Goal: Information Seeking & Learning: Learn about a topic

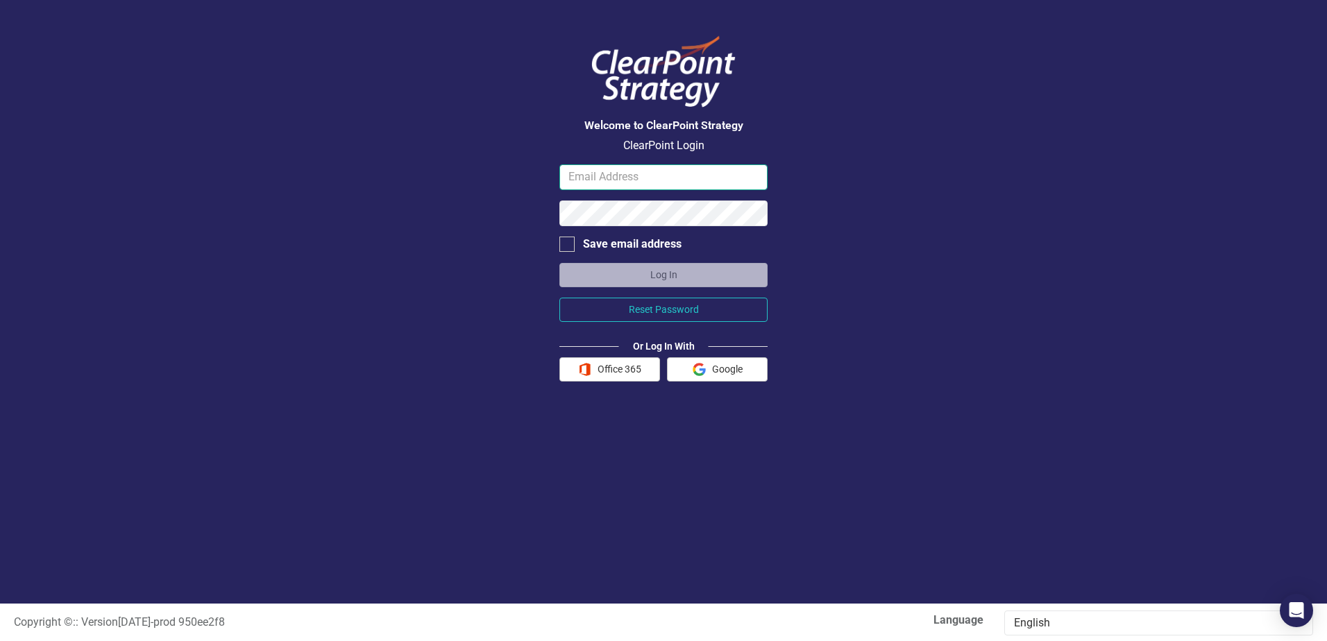
click at [606, 180] on input "email" at bounding box center [663, 177] width 208 height 26
type input "[EMAIL_ADDRESS][DOMAIN_NAME]"
click at [559, 263] on button "Log In" at bounding box center [663, 275] width 208 height 24
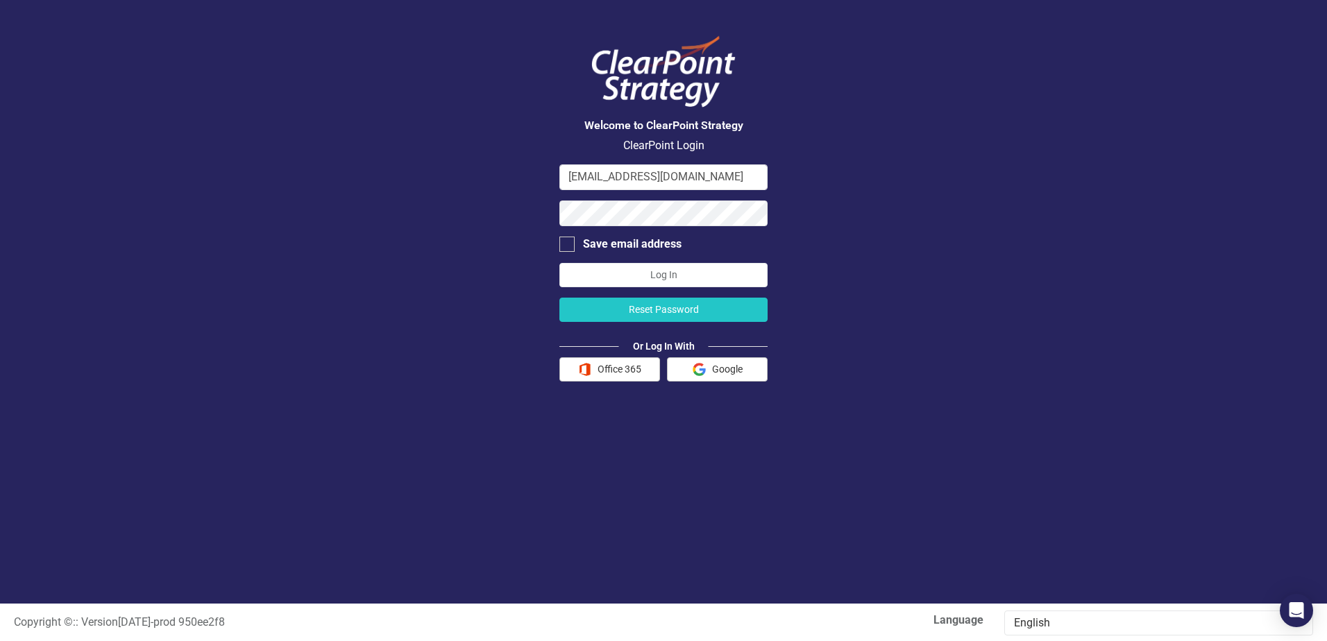
click at [652, 310] on button "Reset Password" at bounding box center [663, 310] width 208 height 24
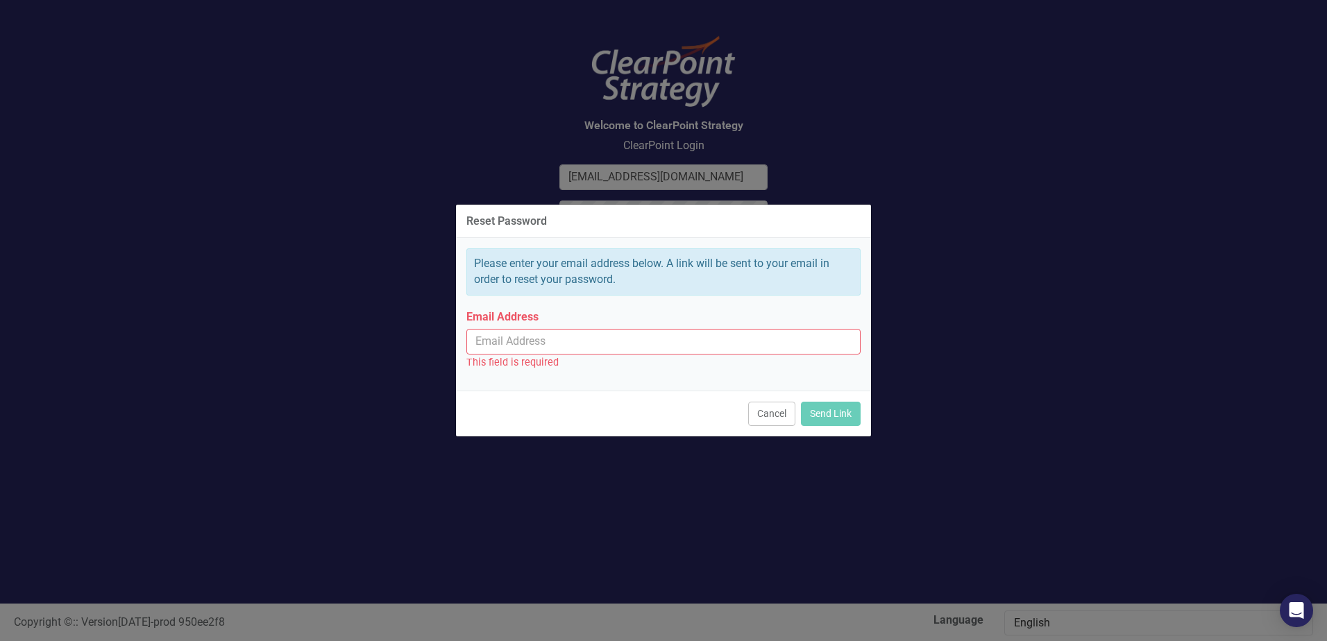
click at [558, 339] on input "Email Address" at bounding box center [663, 342] width 394 height 26
type input "[EMAIL_ADDRESS][DOMAIN_NAME]"
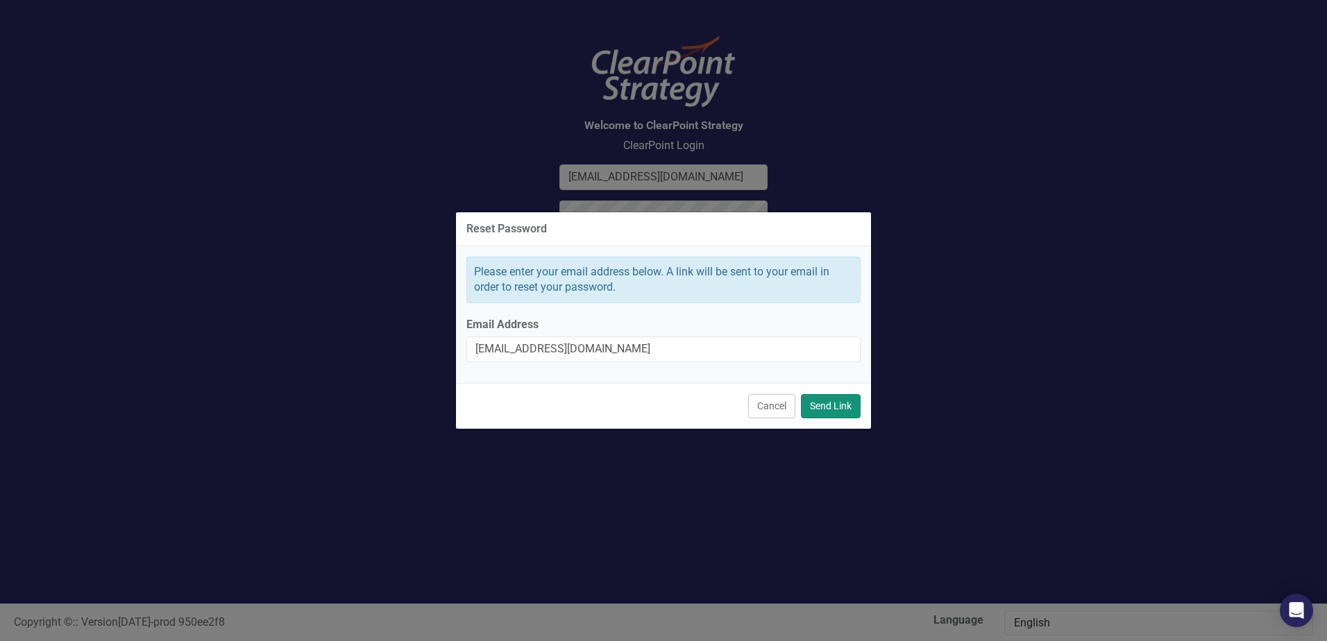
click at [825, 406] on button "Send Link" at bounding box center [831, 406] width 60 height 24
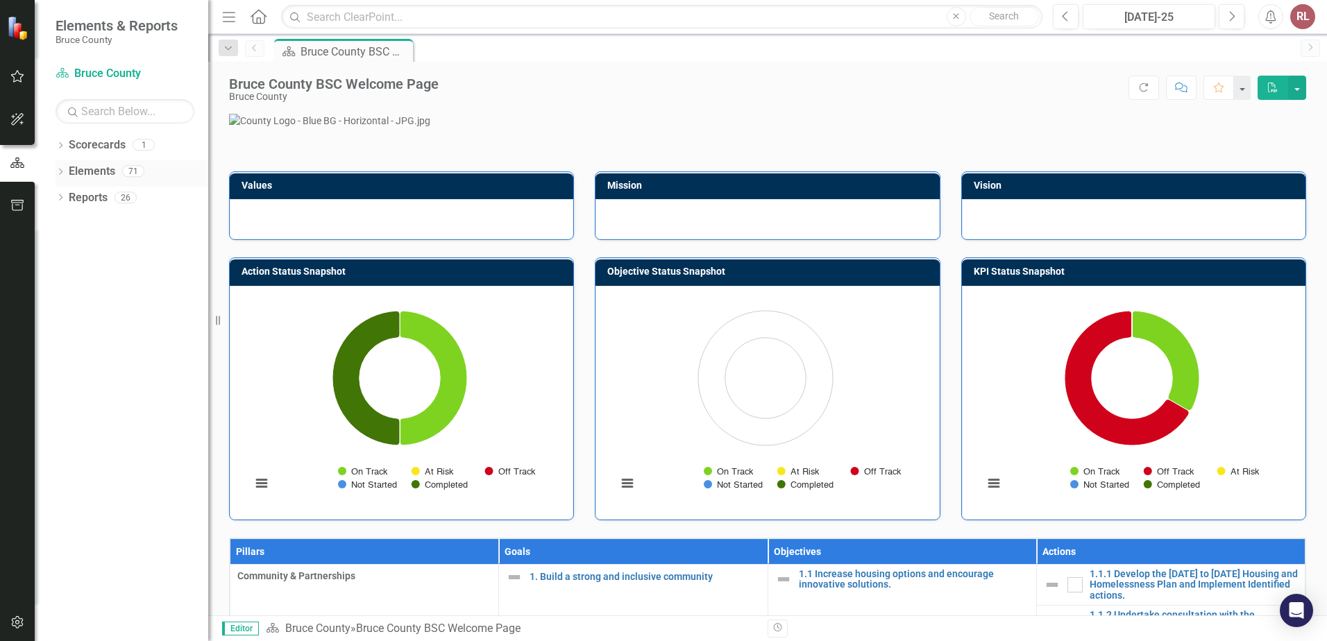
click at [87, 172] on link "Elements" at bounding box center [92, 172] width 46 height 16
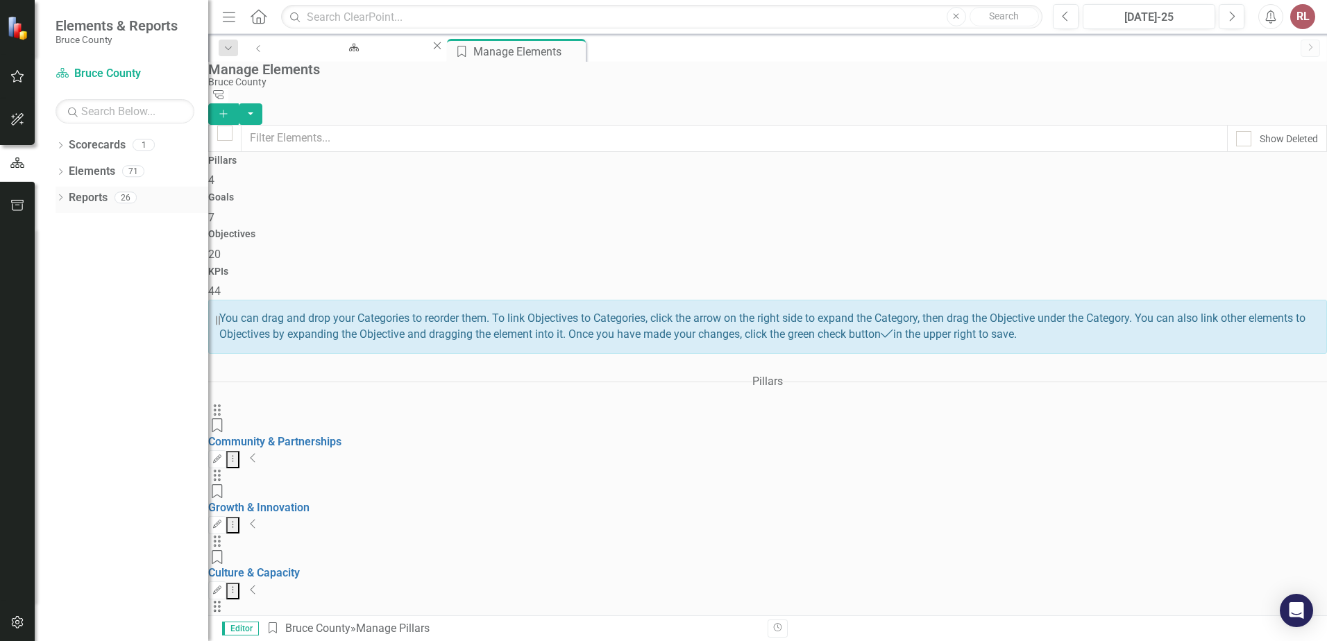
click at [58, 196] on icon "Dropdown" at bounding box center [61, 199] width 10 height 8
click at [42, 196] on icon "Dropdown" at bounding box center [38, 197] width 8 height 10
click at [59, 146] on icon "Dropdown" at bounding box center [61, 147] width 10 height 8
click at [104, 170] on link "Bruce County" at bounding box center [132, 172] width 153 height 16
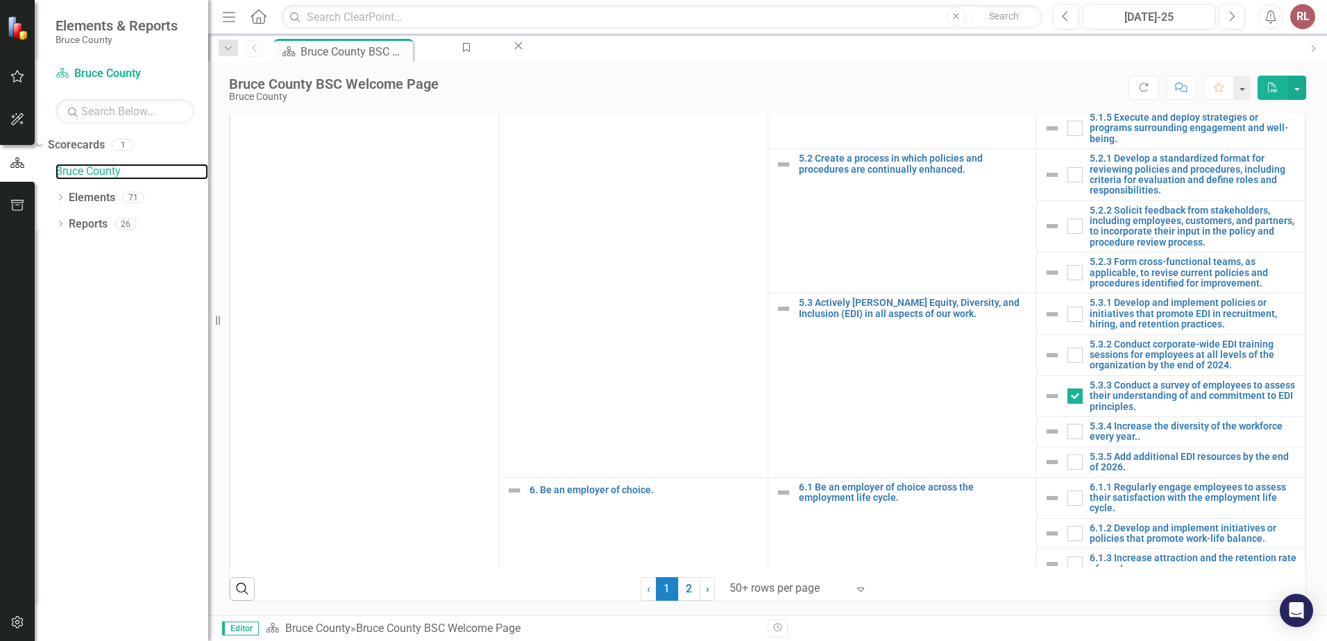
scroll to position [894, 0]
click at [60, 220] on div "Dropdown" at bounding box center [61, 226] width 10 height 12
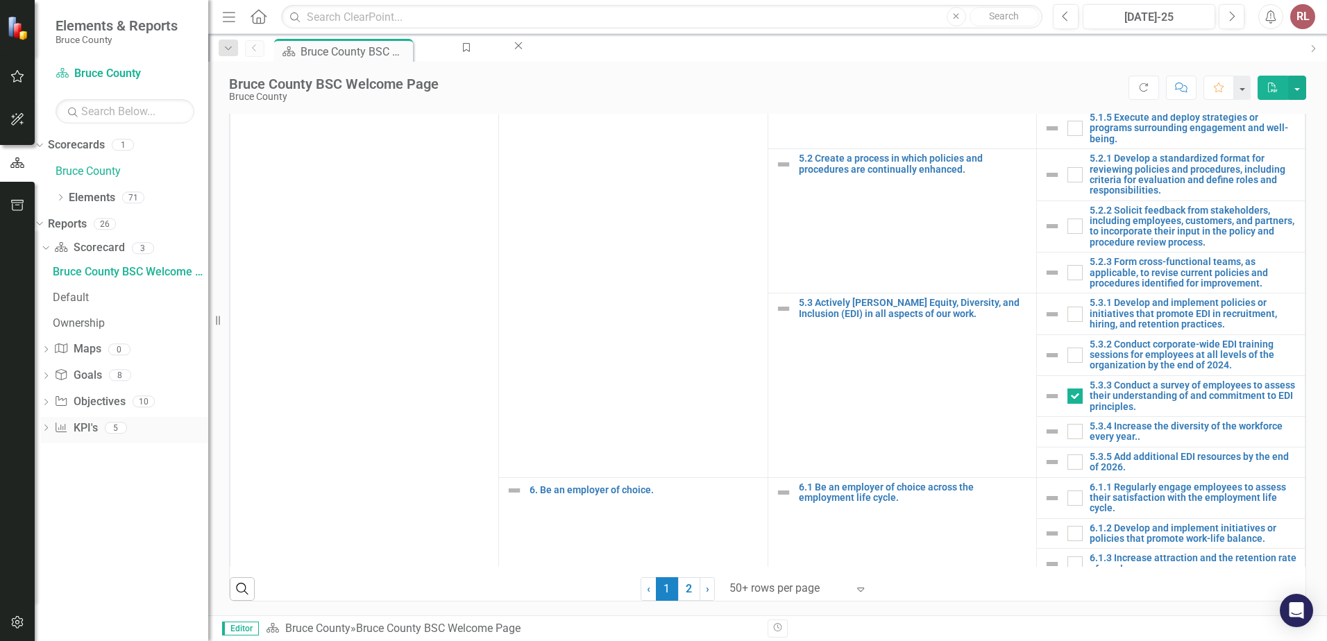
click at [51, 427] on icon "Dropdown" at bounding box center [46, 429] width 10 height 8
click at [83, 373] on div "KPIs" at bounding box center [130, 377] width 155 height 12
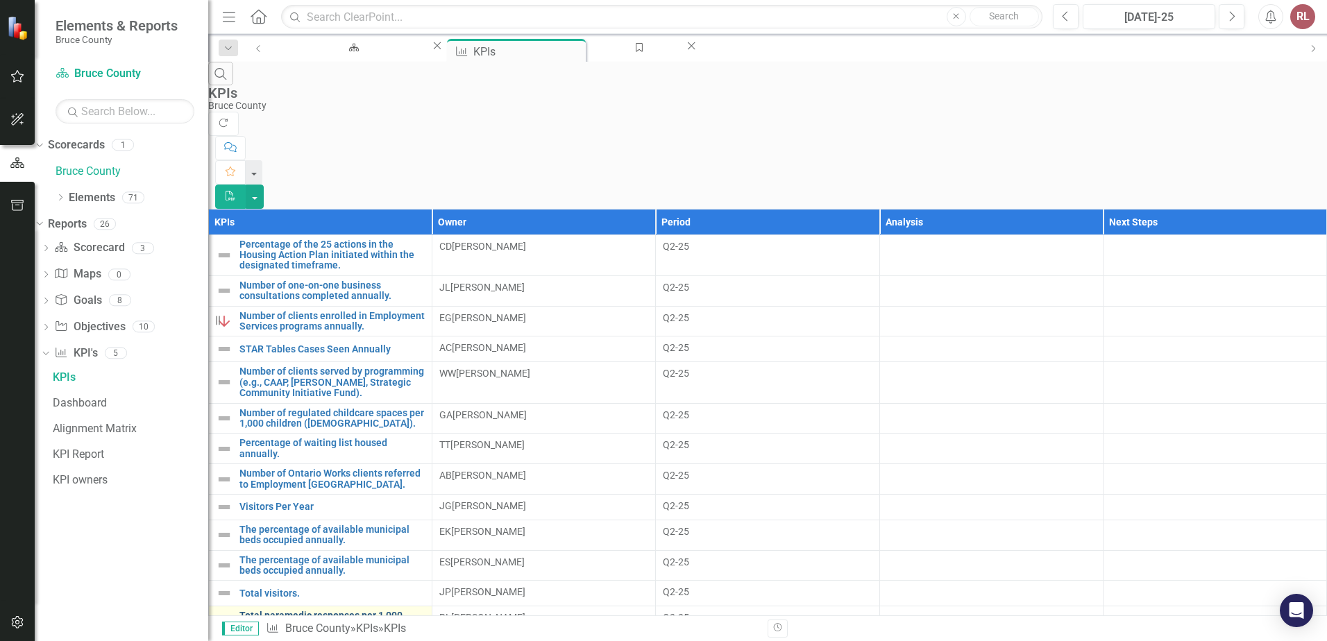
click at [292, 611] on link "Total paramedic responses per 1,000 population." at bounding box center [331, 622] width 185 height 22
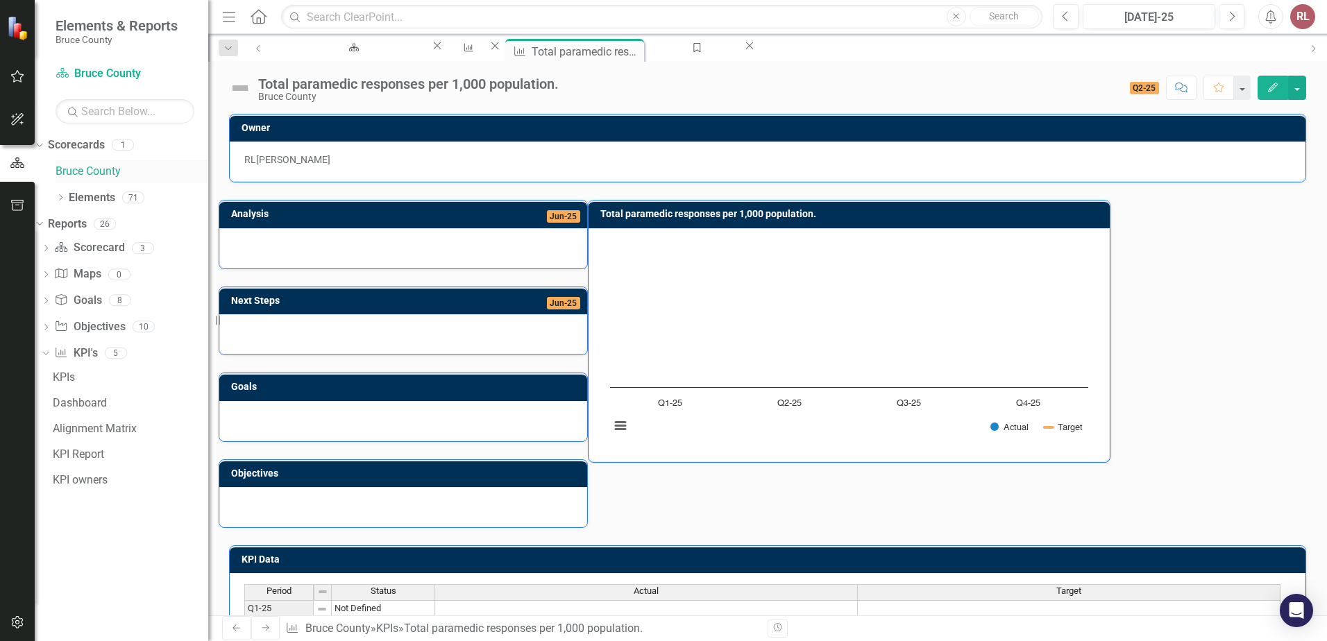
click at [82, 169] on link "Bruce County" at bounding box center [132, 172] width 153 height 16
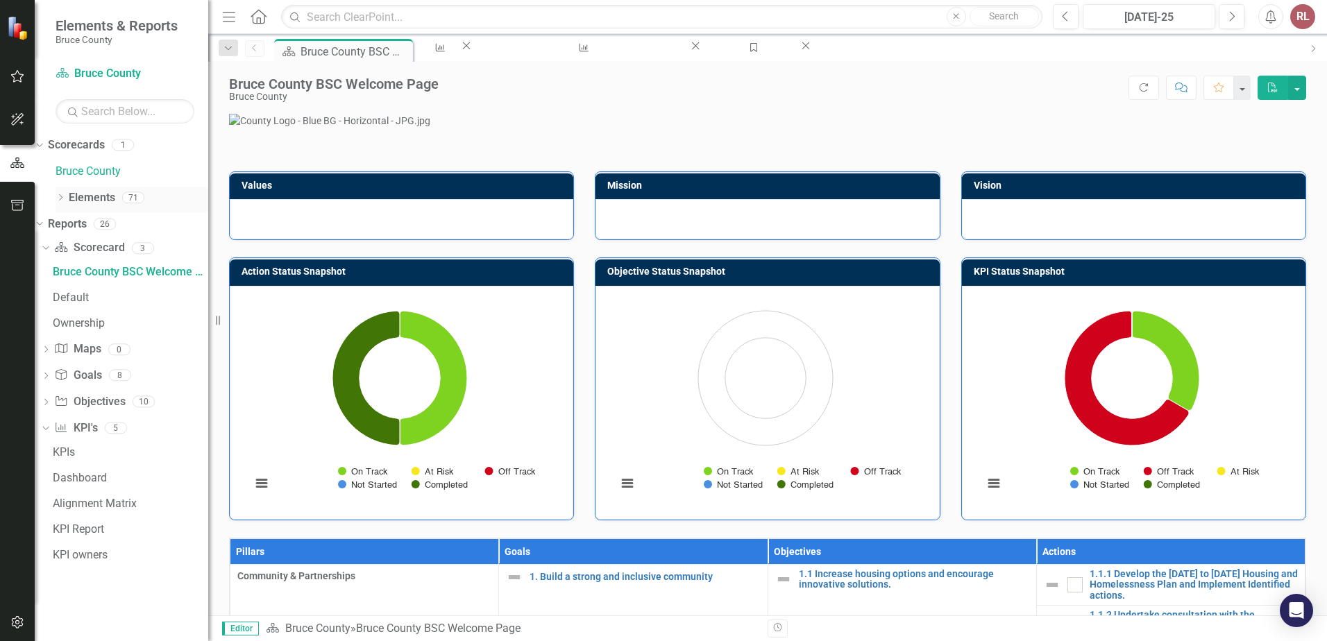
click at [59, 197] on icon "Dropdown" at bounding box center [61, 199] width 10 height 8
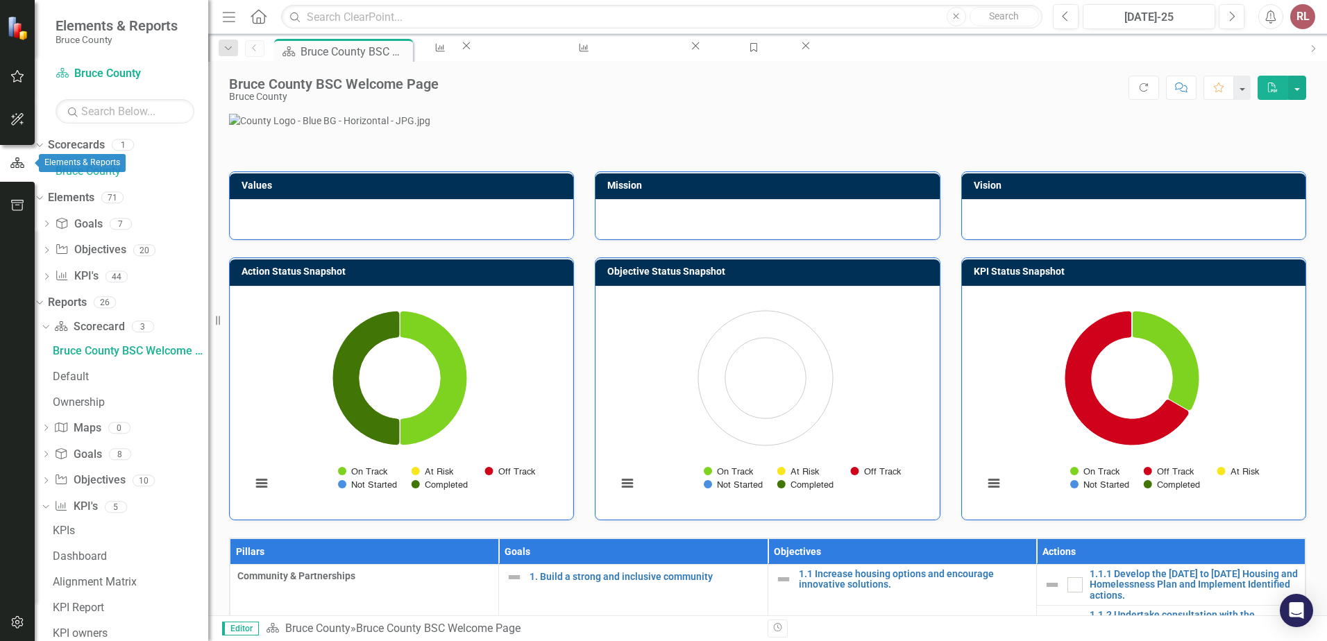
click at [13, 160] on icon "button" at bounding box center [17, 163] width 15 height 12
click at [42, 148] on icon "Dropdown" at bounding box center [38, 144] width 8 height 10
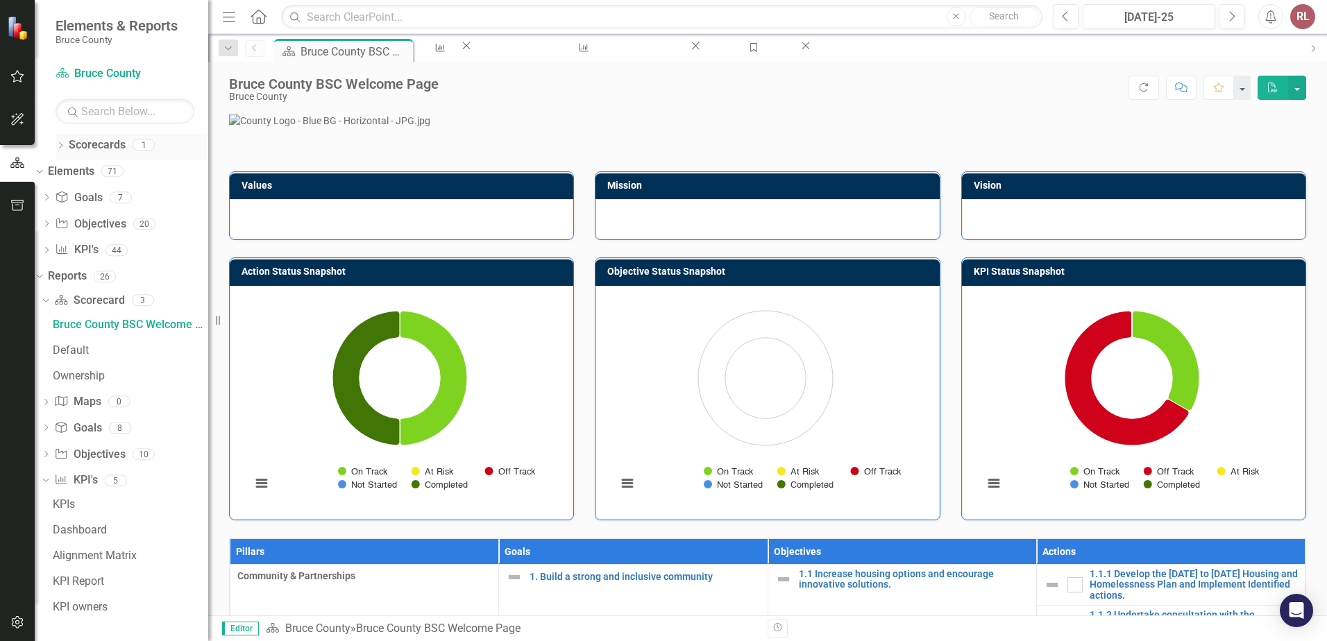
click at [62, 144] on icon "Dropdown" at bounding box center [61, 147] width 10 height 8
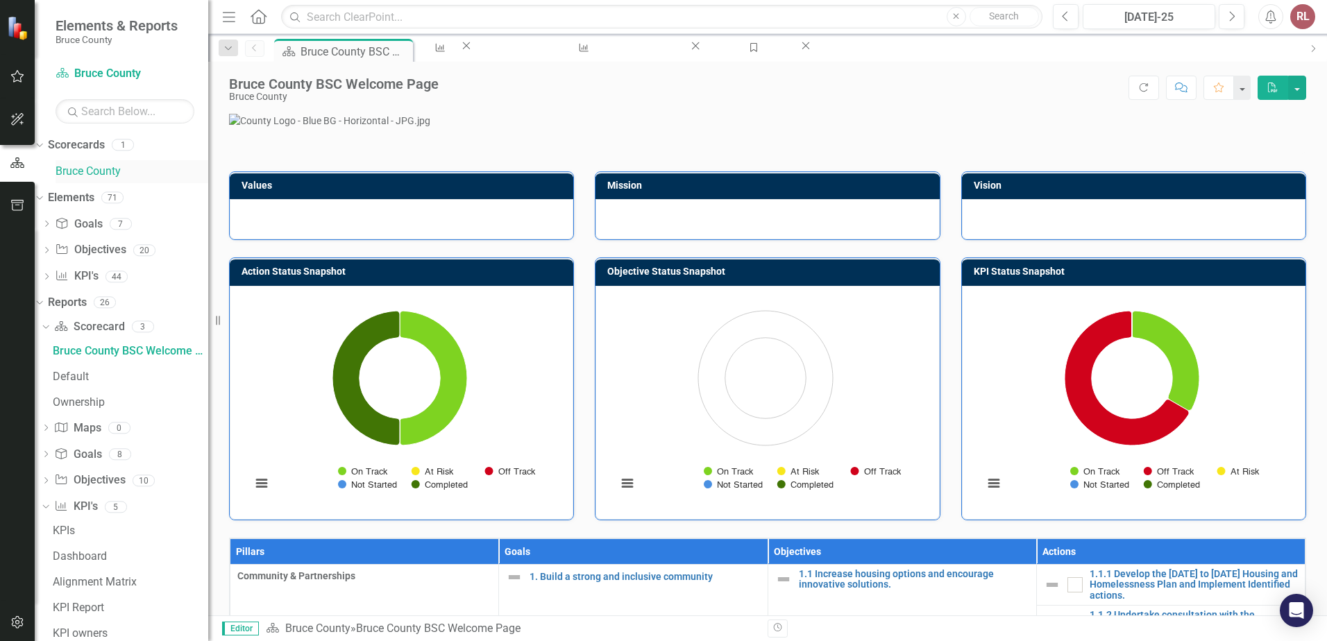
click at [93, 171] on link "Bruce County" at bounding box center [132, 172] width 153 height 16
click at [1242, 92] on button "button" at bounding box center [1241, 88] width 18 height 24
click at [42, 144] on icon "Dropdown" at bounding box center [38, 144] width 8 height 10
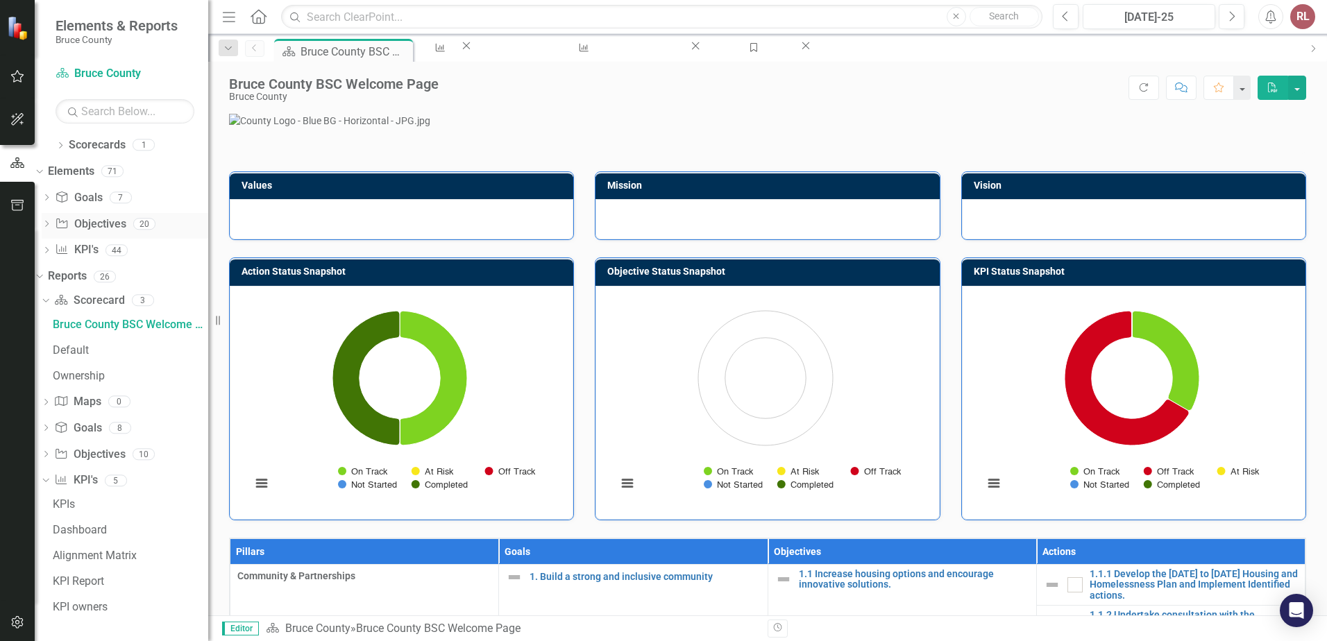
click at [51, 223] on icon "Dropdown" at bounding box center [47, 225] width 10 height 8
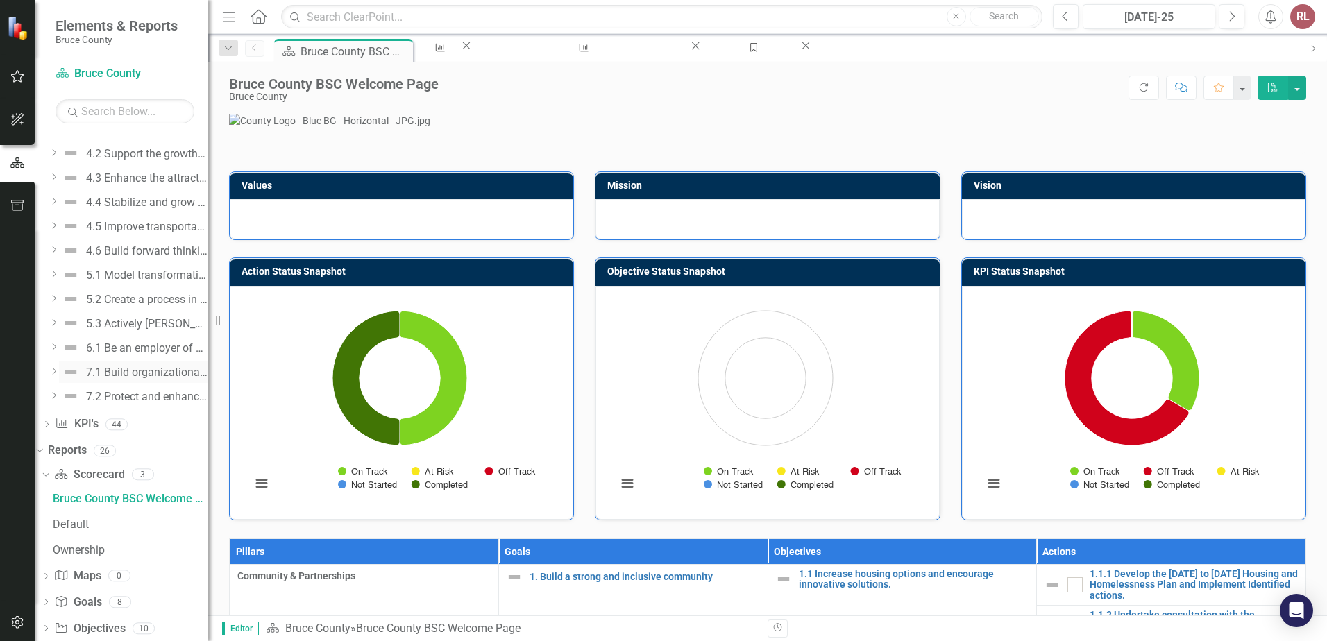
scroll to position [278, 0]
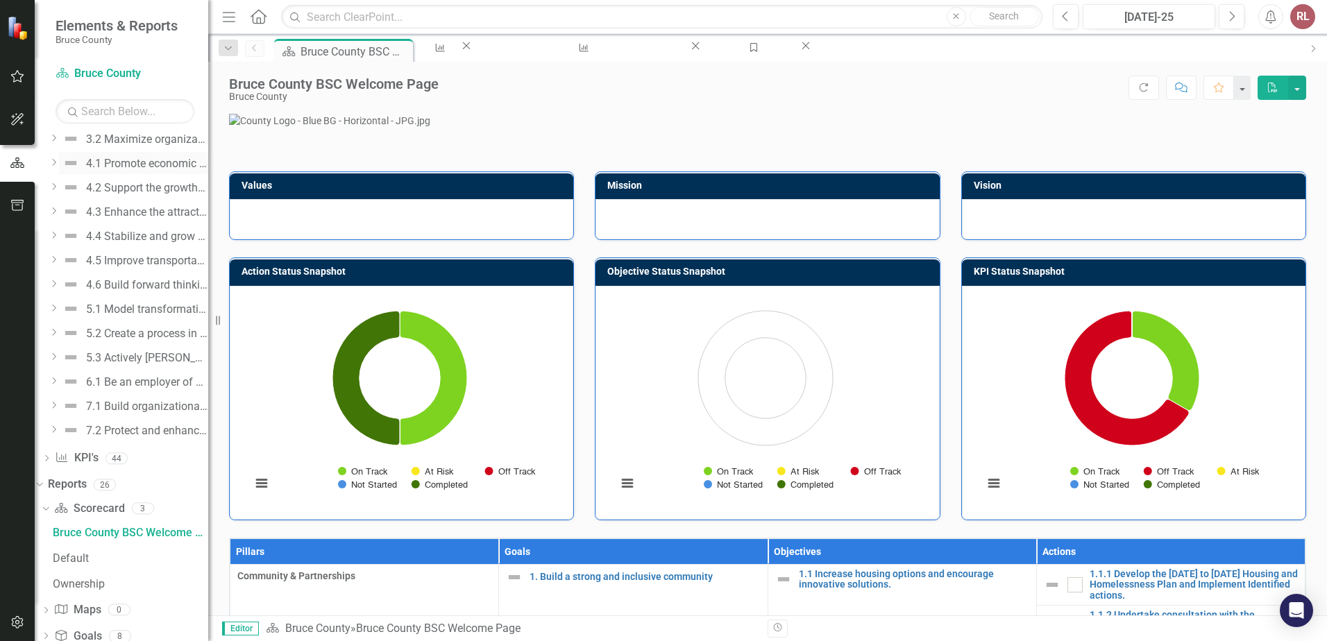
click at [141, 162] on div "4.1 Promote economic growth and prosperity across all three economic pillars (a…" at bounding box center [147, 164] width 122 height 12
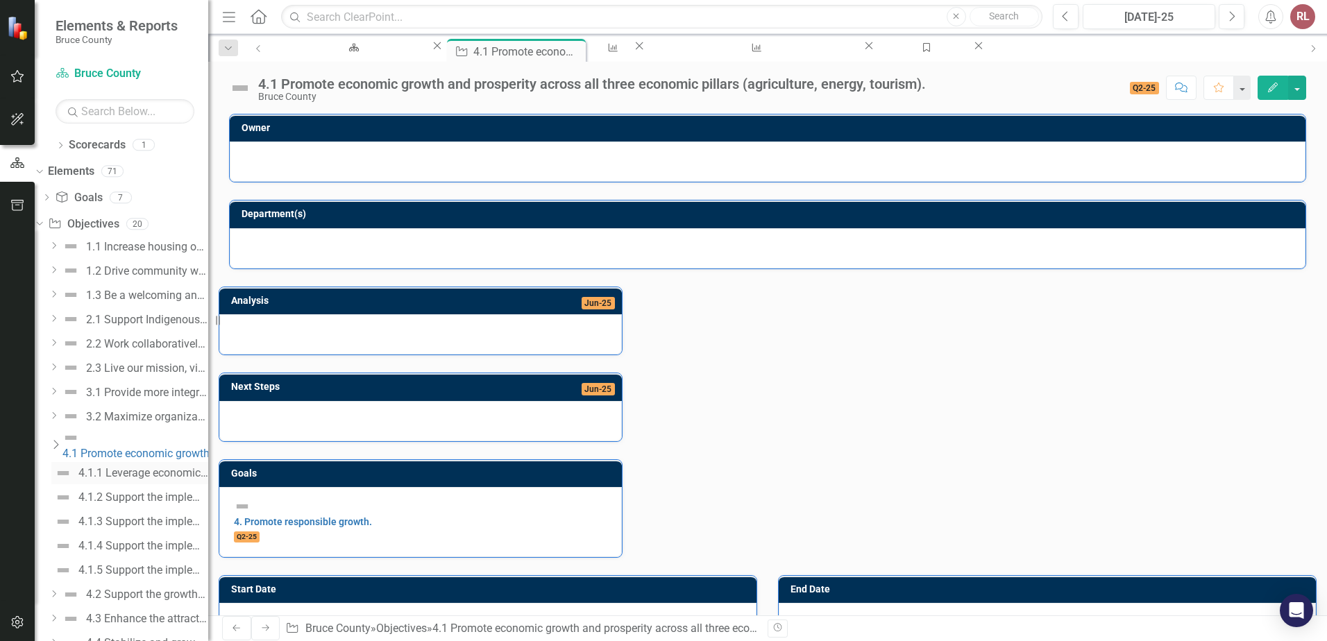
click at [157, 467] on div "4.1.1 Leverage economic development initiatives to support Bruce County’s entre…" at bounding box center [143, 473] width 130 height 12
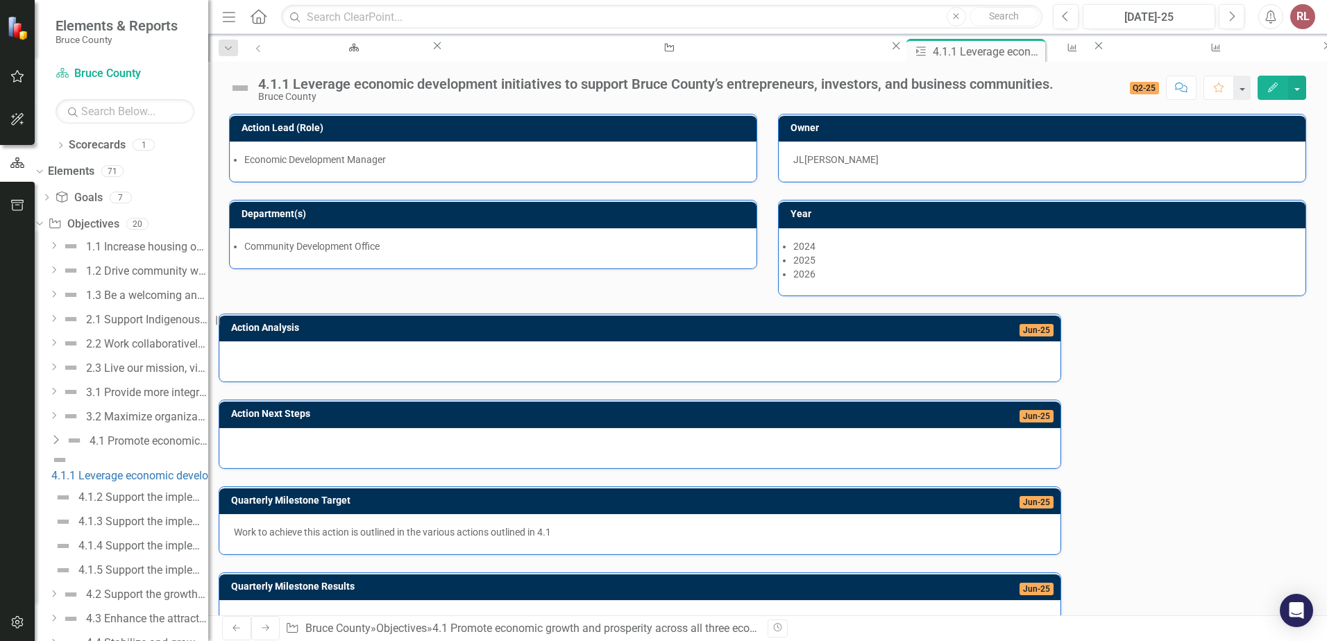
click at [62, 436] on icon "Dropdown" at bounding box center [56, 439] width 14 height 11
click at [42, 224] on icon at bounding box center [39, 223] width 6 height 3
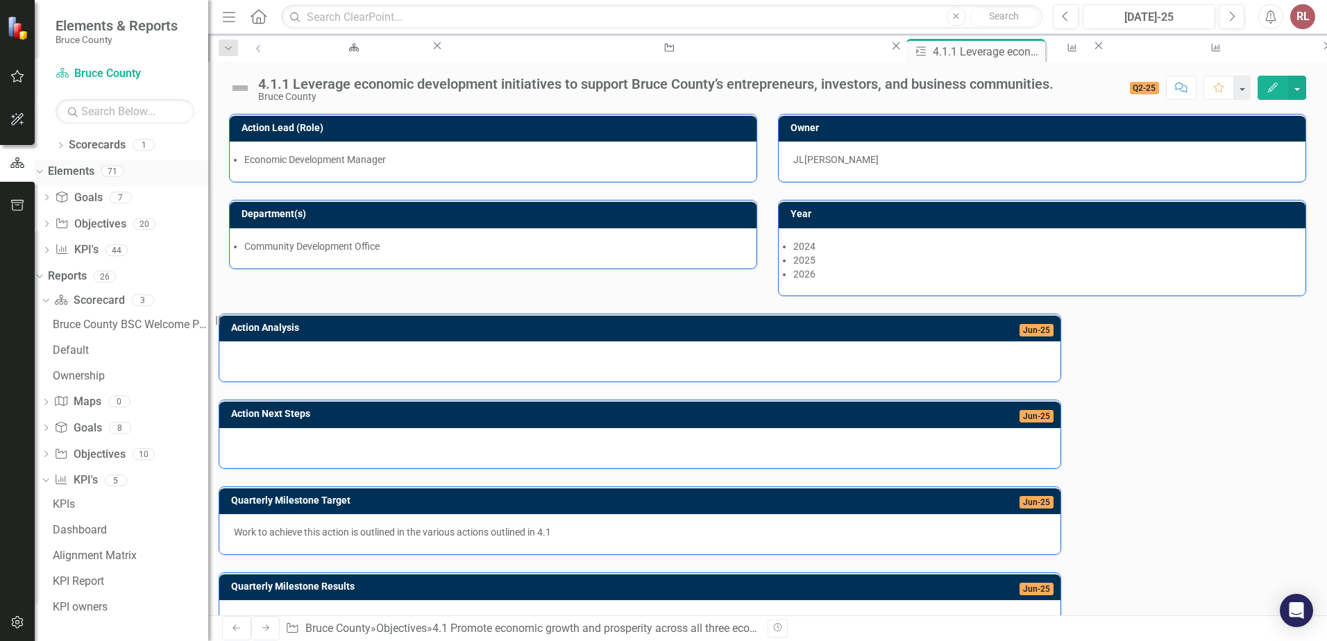
click at [43, 169] on div "Dropdown" at bounding box center [37, 171] width 12 height 10
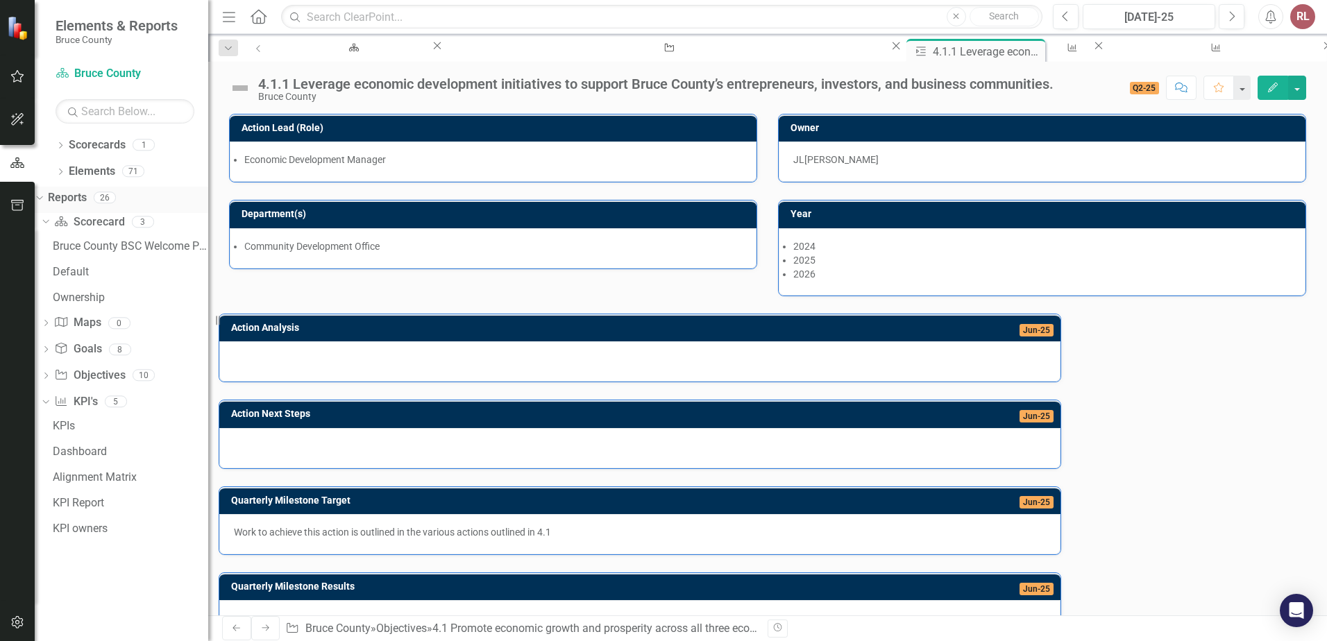
click at [42, 201] on icon "Dropdown" at bounding box center [38, 197] width 8 height 10
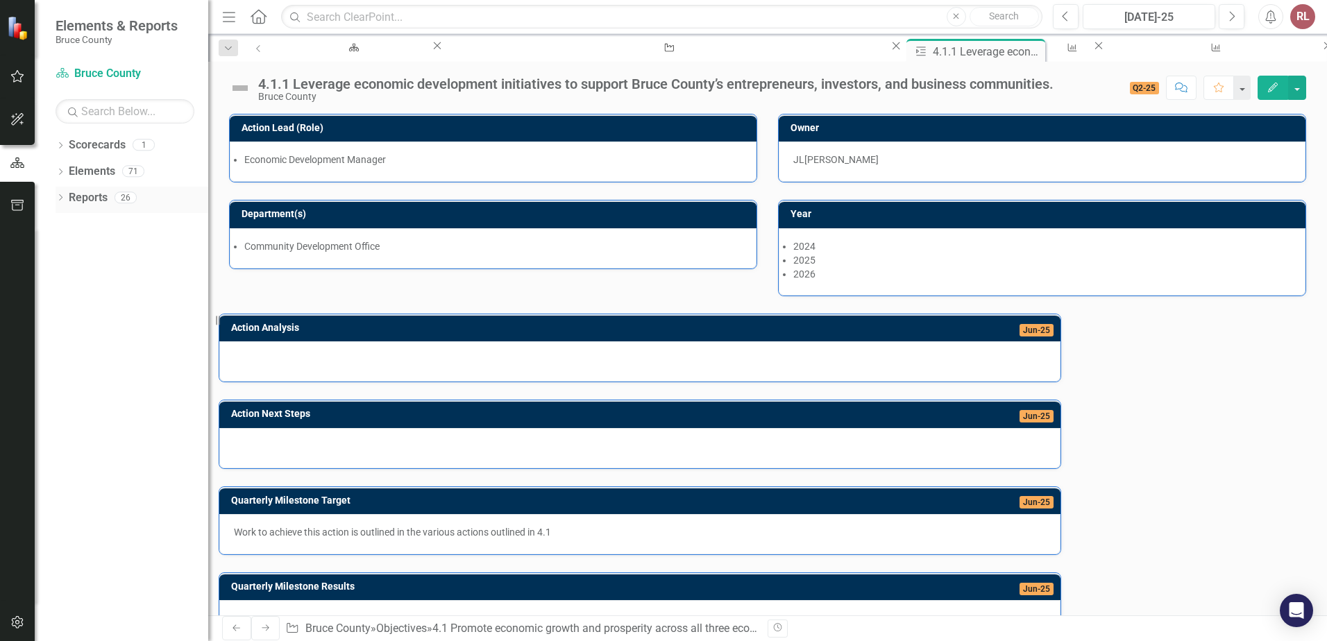
click at [66, 200] on div "Dropdown Reports 26" at bounding box center [132, 200] width 153 height 26
click at [59, 196] on icon "Dropdown" at bounding box center [61, 199] width 10 height 8
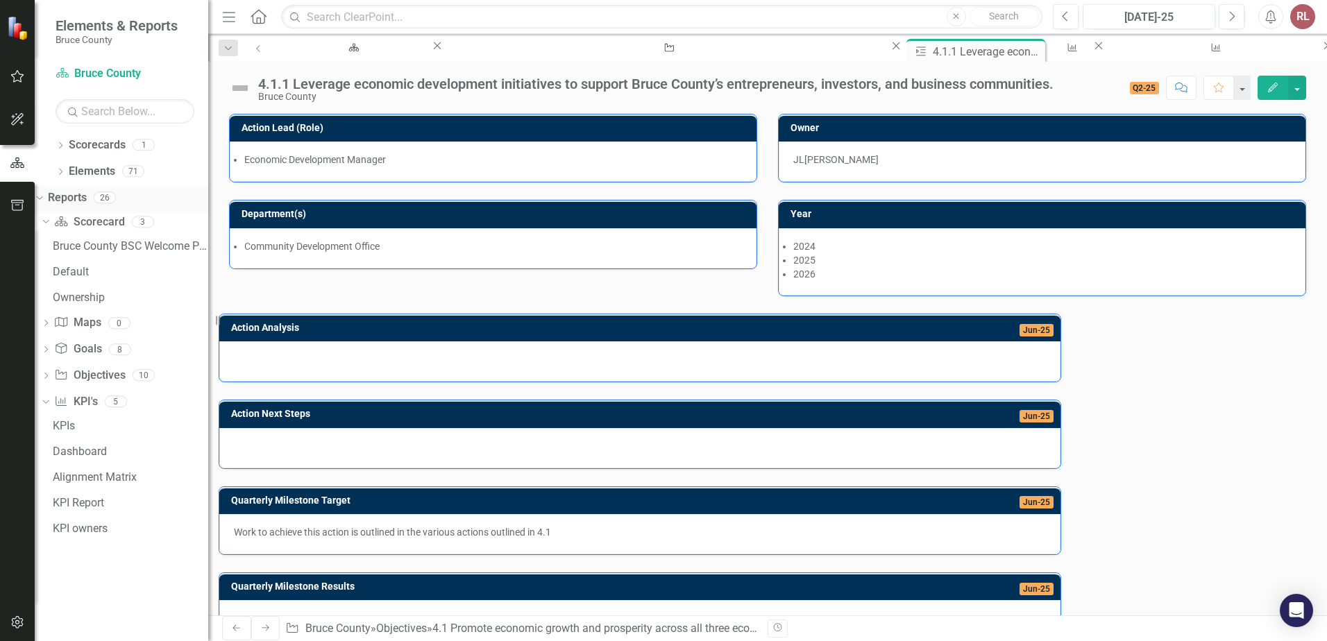
click at [42, 196] on icon "Dropdown" at bounding box center [38, 197] width 8 height 10
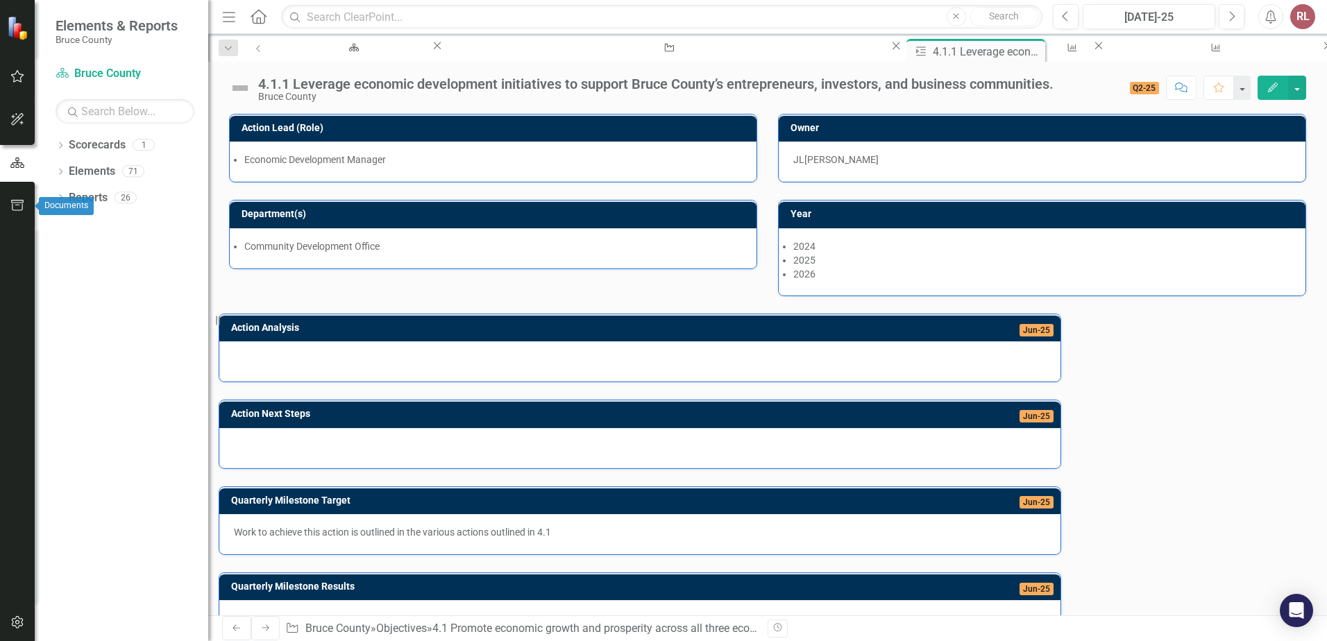
click at [14, 198] on button "button" at bounding box center [17, 206] width 31 height 29
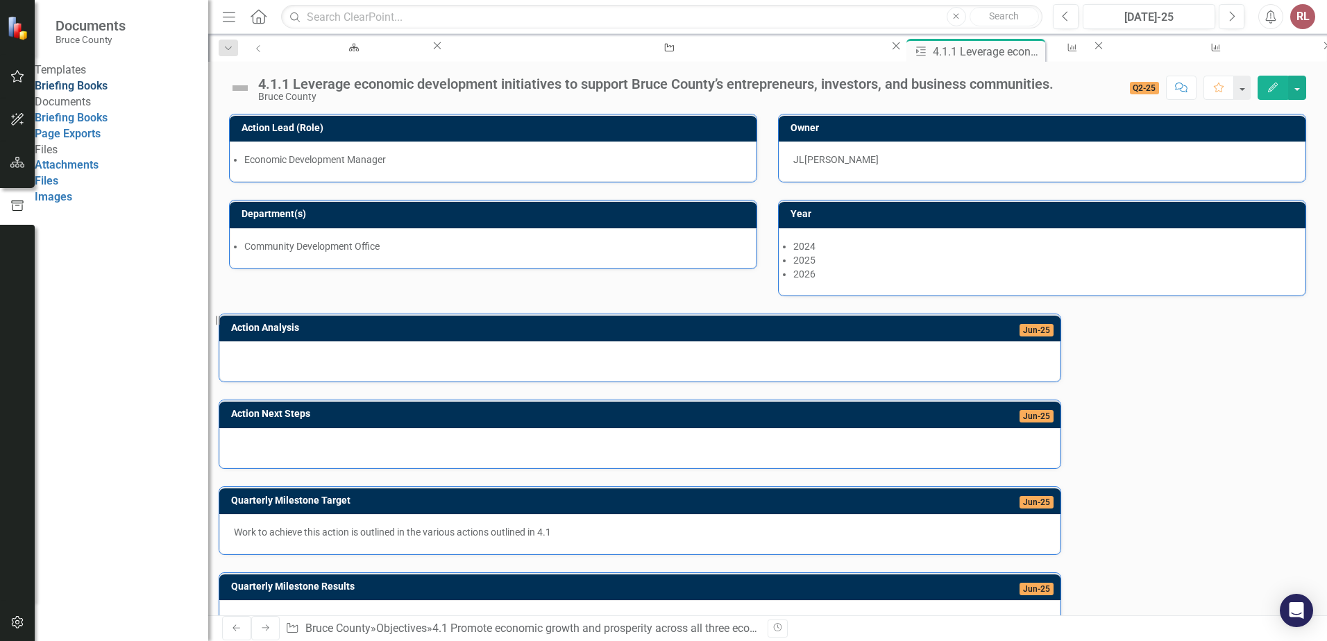
click at [95, 92] on link "Briefing Books" at bounding box center [71, 85] width 73 height 13
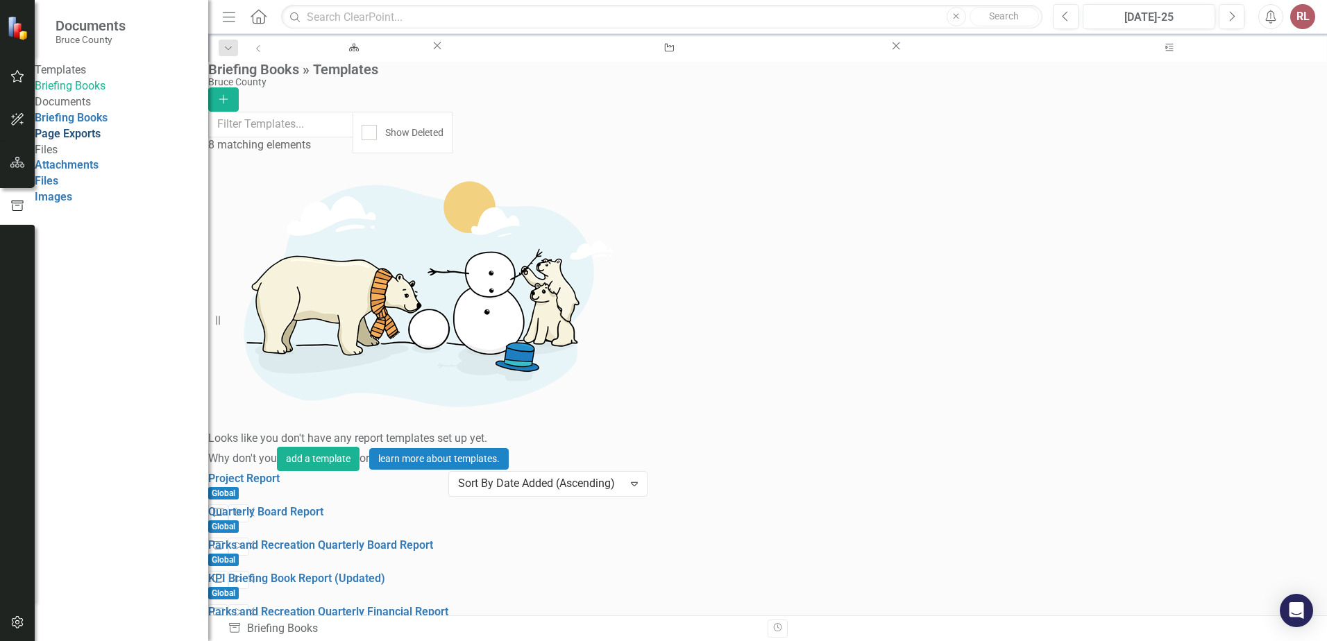
click at [83, 140] on link "Page Exports" at bounding box center [68, 133] width 66 height 13
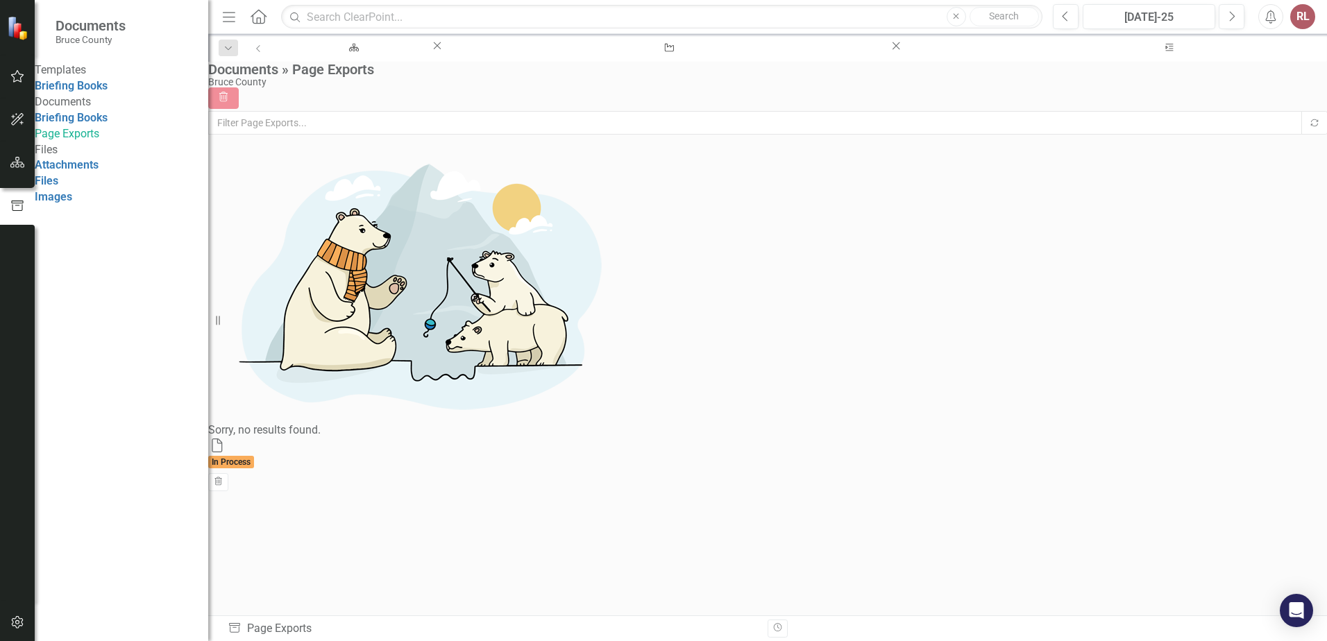
click at [69, 158] on div "Files" at bounding box center [121, 150] width 173 height 16
click at [74, 171] on link "Attachments" at bounding box center [67, 164] width 64 height 13
click at [58, 187] on link "Files" at bounding box center [47, 180] width 24 height 13
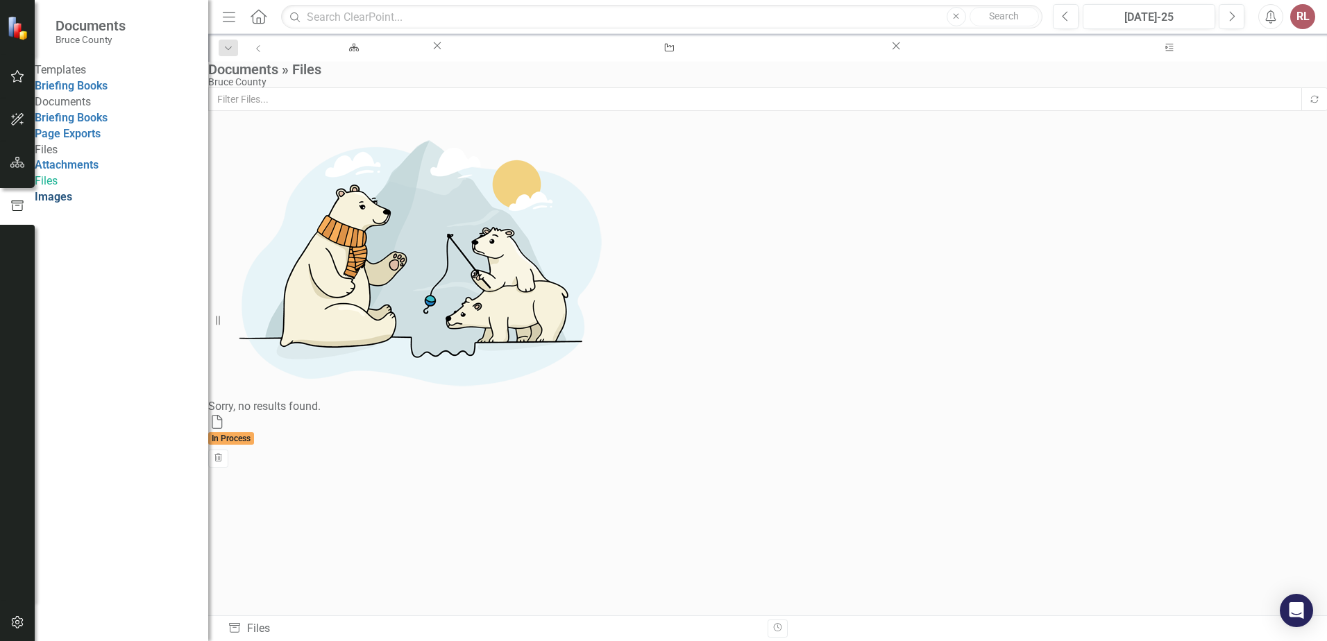
click at [72, 203] on link "Images" at bounding box center [53, 196] width 37 height 13
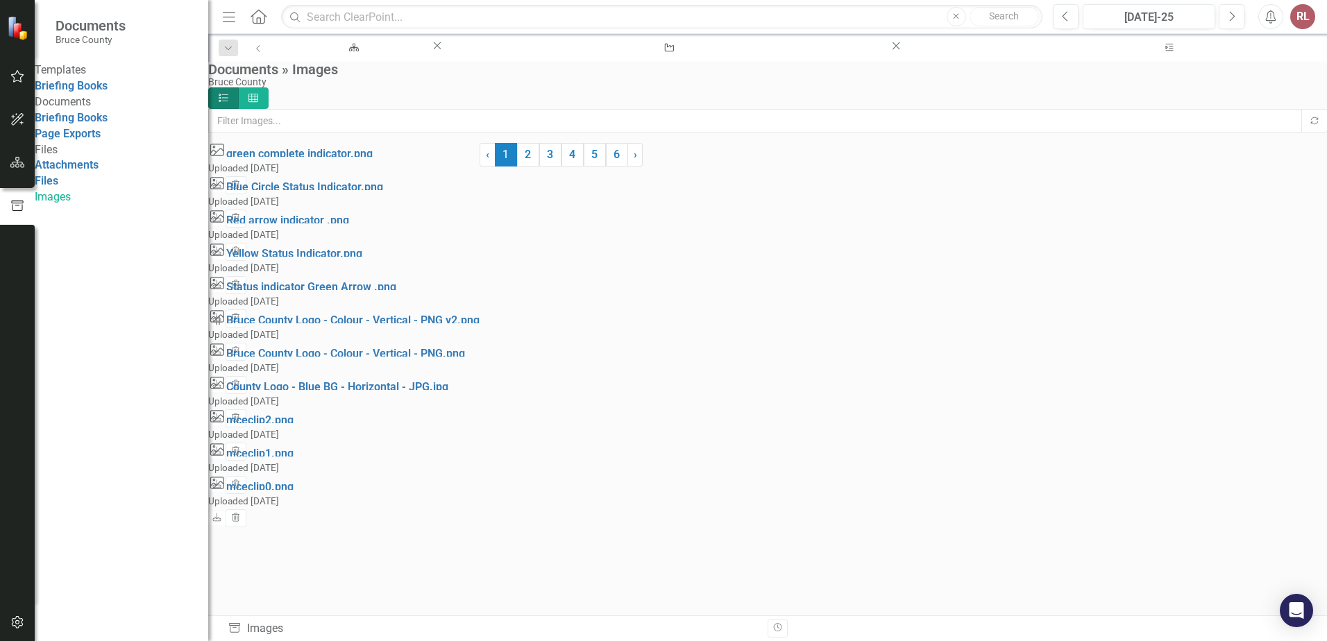
click at [119, 205] on div "Templates Briefing Books Documents Briefing Books Page Exports Files Attachment…" at bounding box center [121, 133] width 173 height 143
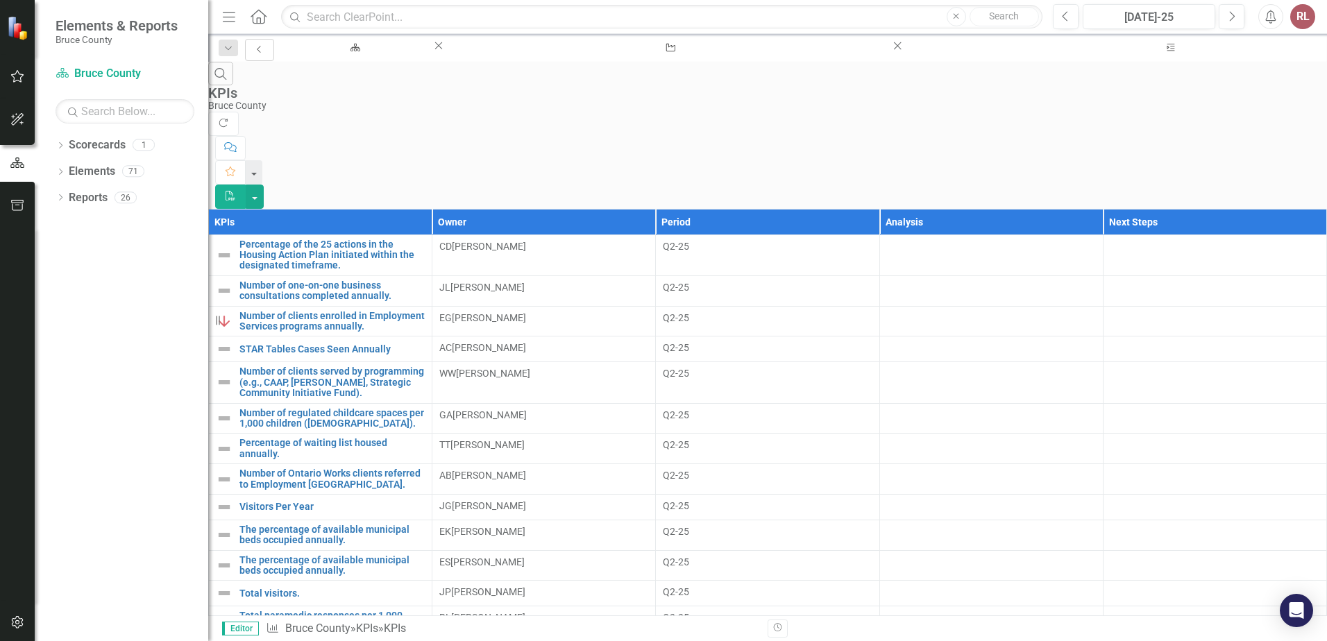
click at [254, 46] on icon "Previous" at bounding box center [259, 49] width 11 height 8
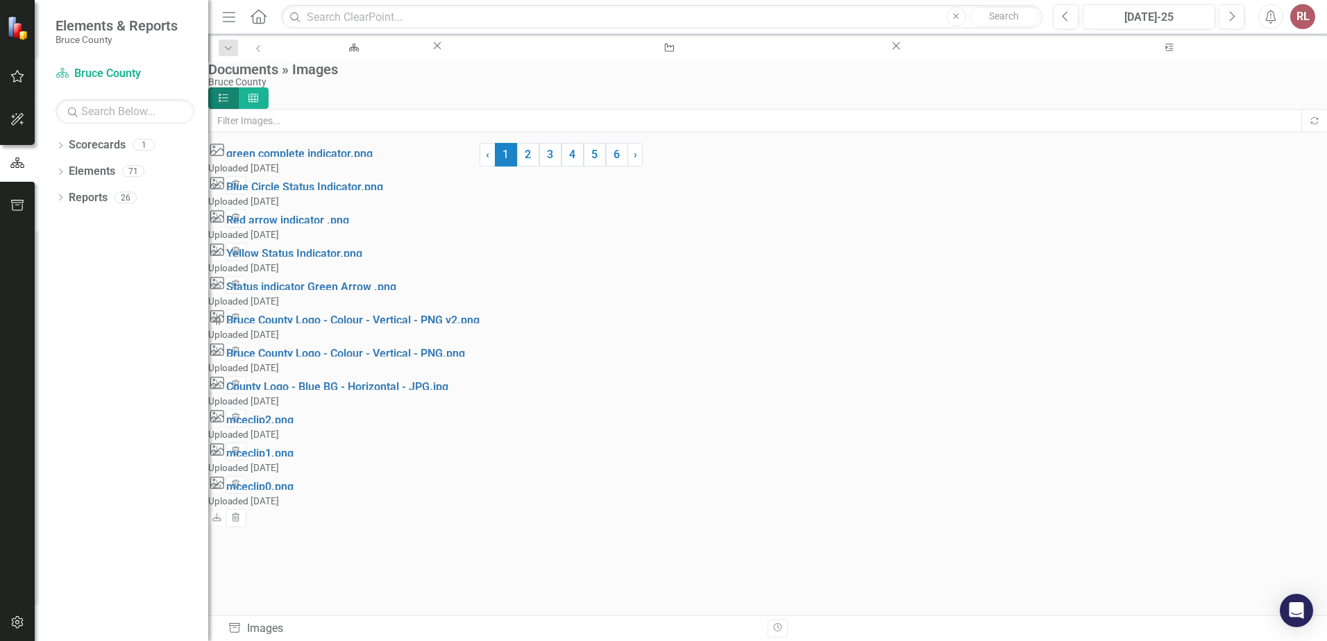
click at [1298, 13] on div "RL" at bounding box center [1302, 16] width 25 height 25
click at [81, 173] on link "Elements" at bounding box center [92, 172] width 46 height 16
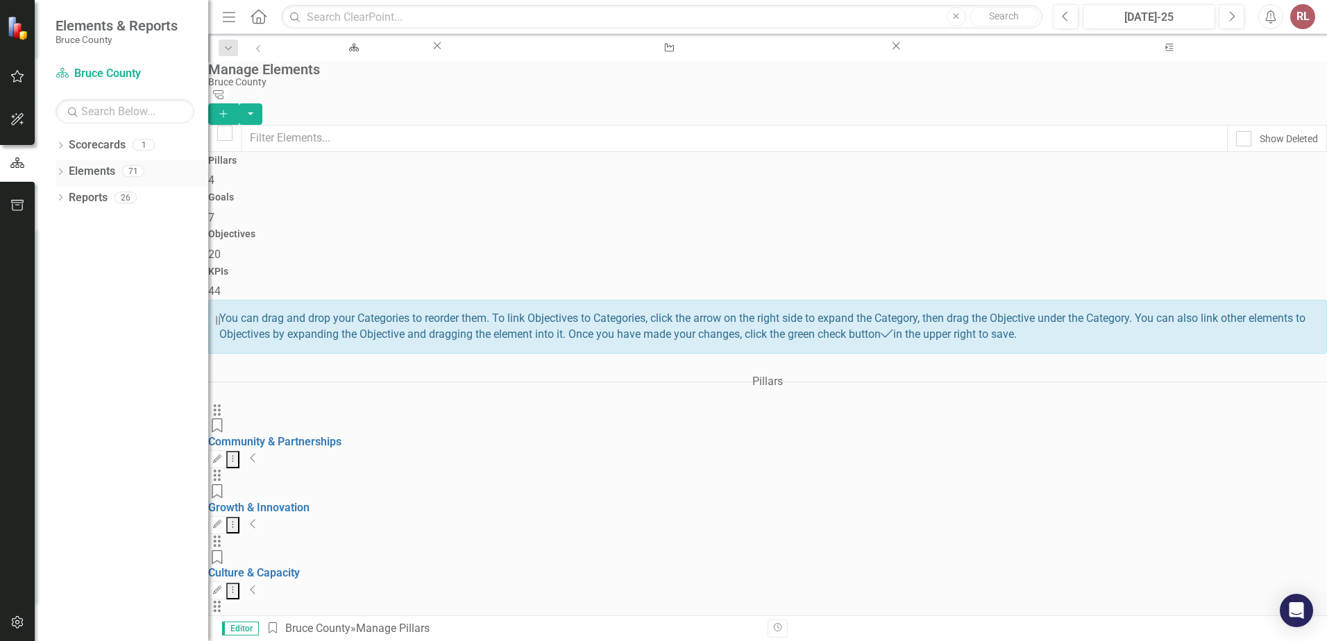
click at [59, 166] on div "Dropdown Elements 71" at bounding box center [132, 173] width 153 height 26
click at [60, 170] on icon "Dropdown" at bounding box center [61, 173] width 10 height 8
click at [51, 248] on icon "Dropdown" at bounding box center [47, 252] width 10 height 8
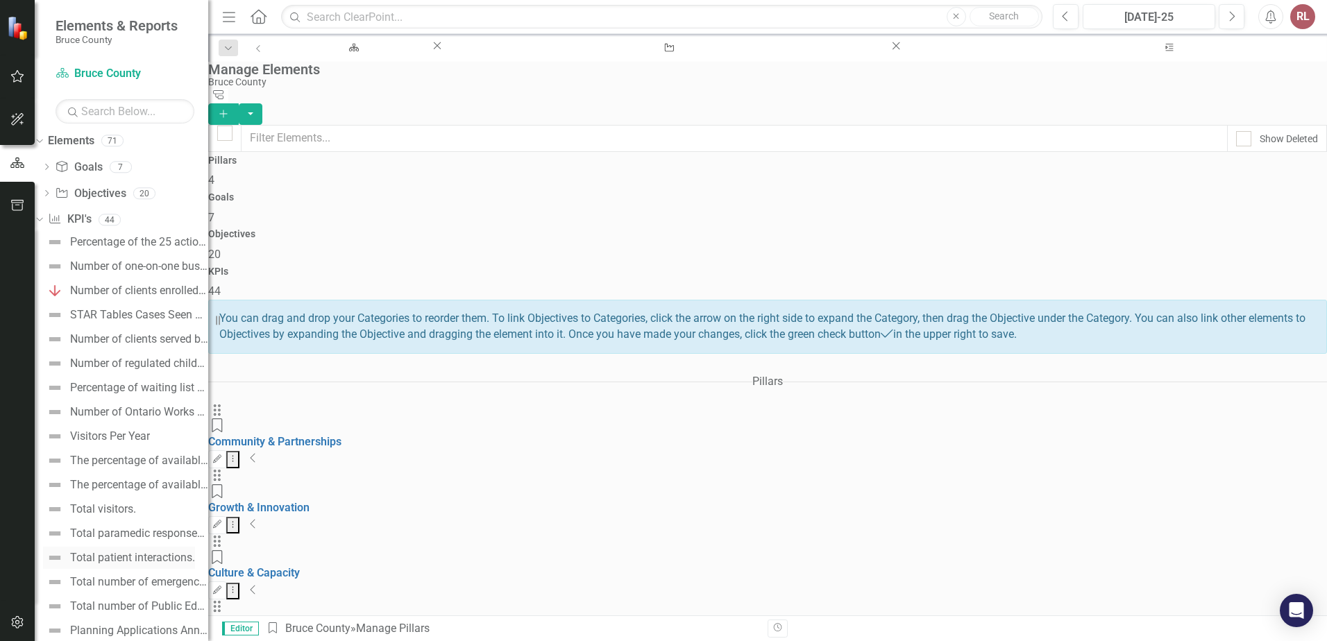
scroll to position [25, 0]
click at [129, 266] on div "Number of one-on-one business consultations completed annually." at bounding box center [139, 272] width 138 height 12
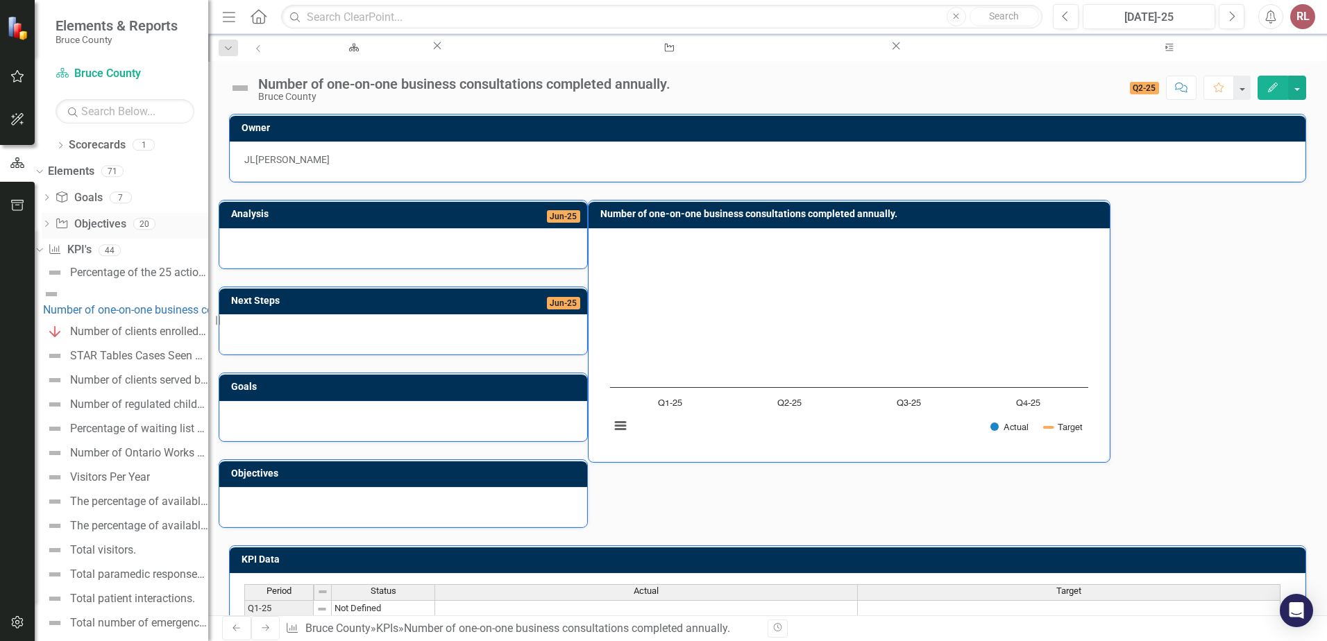
click at [51, 220] on div "Dropdown" at bounding box center [47, 226] width 10 height 12
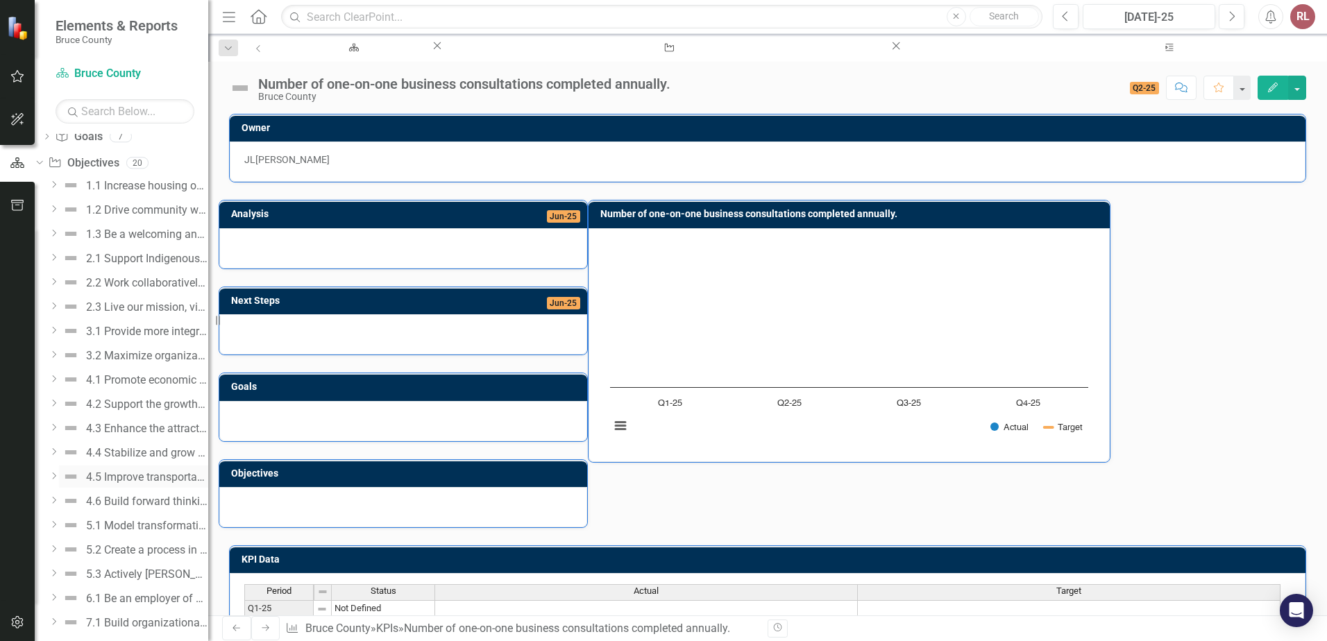
scroll to position [136, 0]
click at [145, 448] on div "5.1 Model transformative leadership and drive engagement at all levels of the o…" at bounding box center [147, 451] width 122 height 12
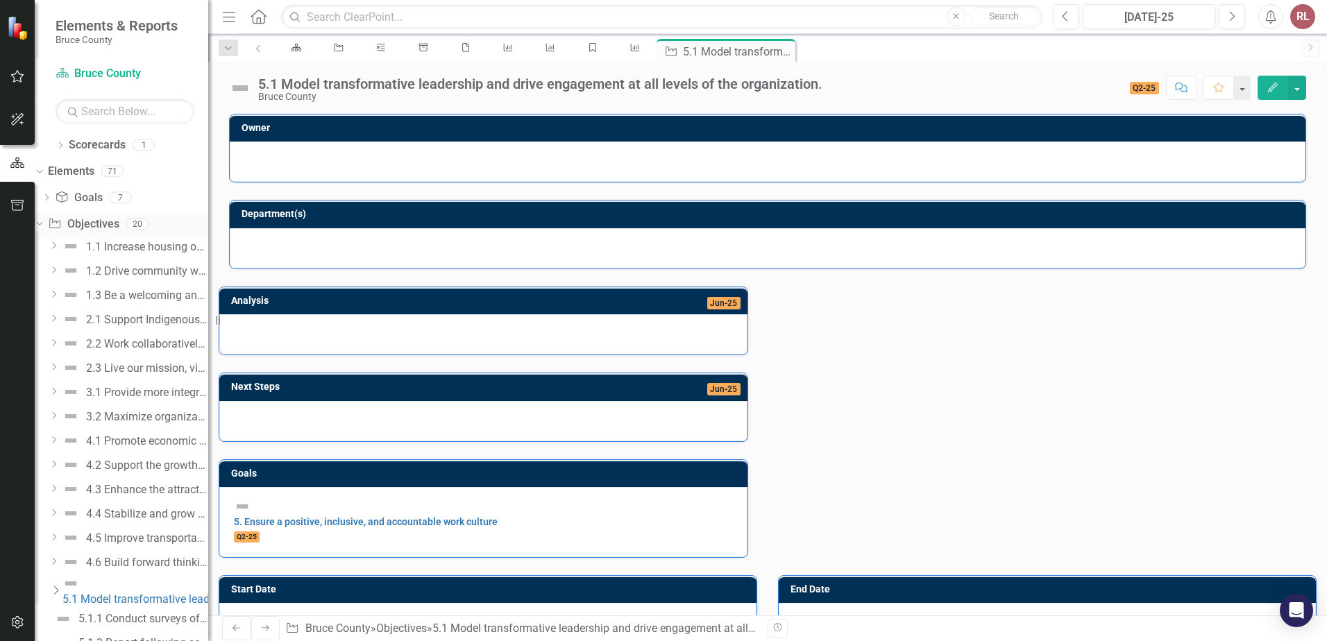
click at [74, 223] on div "Dropdown Objective Objectives 20" at bounding box center [121, 226] width 173 height 26
click at [42, 226] on icon "Dropdown" at bounding box center [38, 224] width 8 height 10
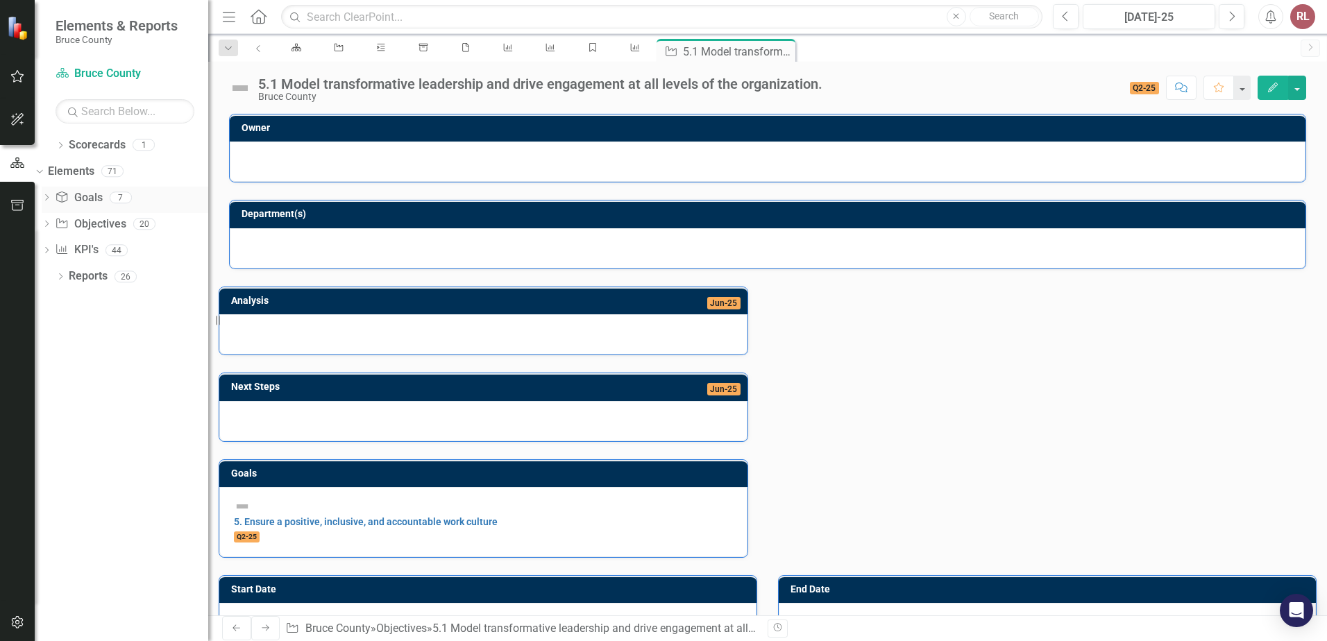
click at [51, 198] on icon "Dropdown" at bounding box center [47, 199] width 10 height 8
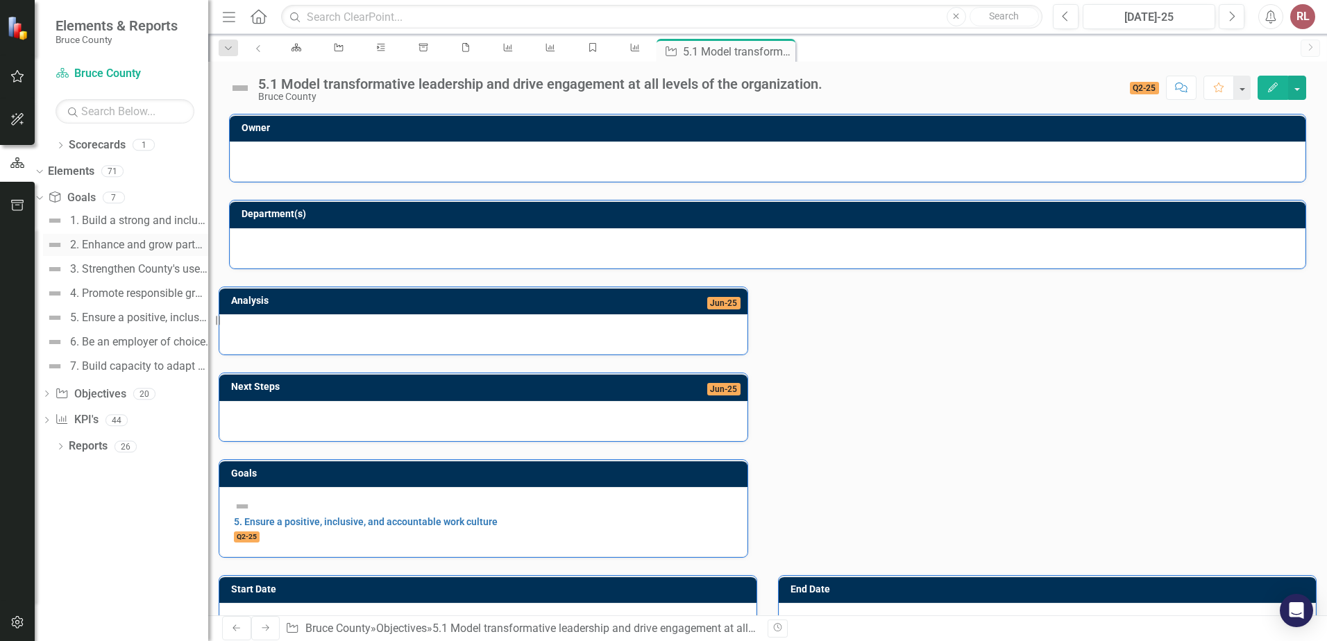
click at [127, 240] on div "2. Enhance and grow partnerships." at bounding box center [139, 245] width 138 height 12
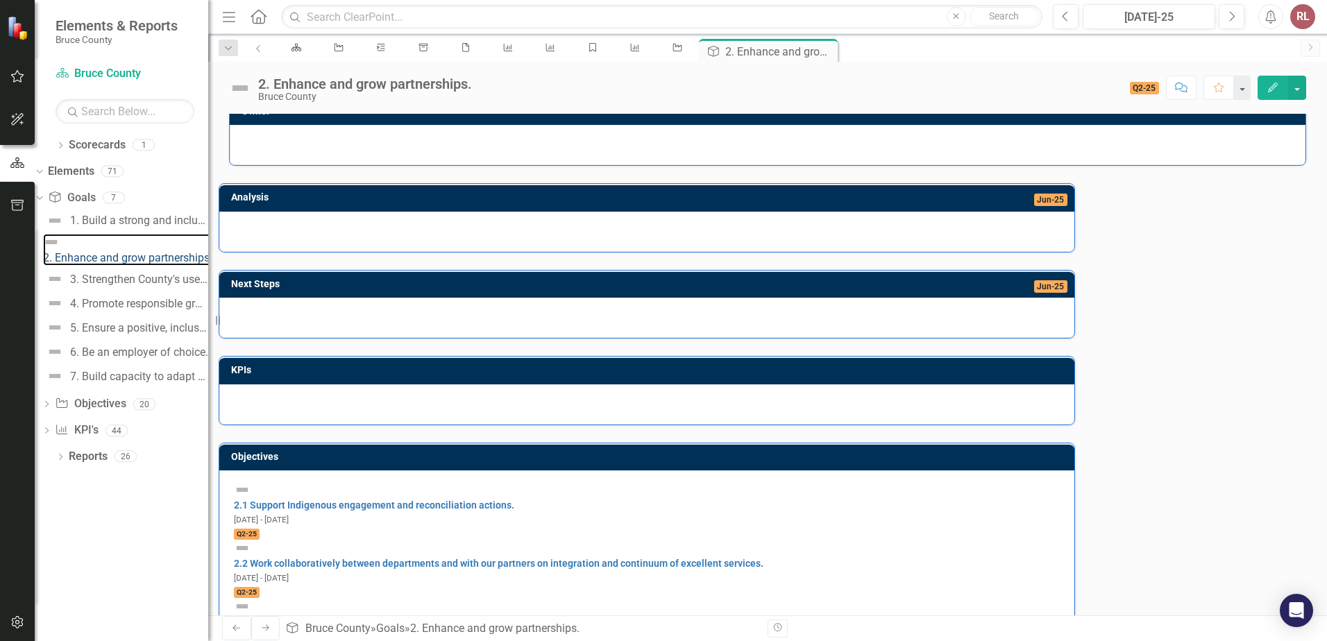
scroll to position [26, 0]
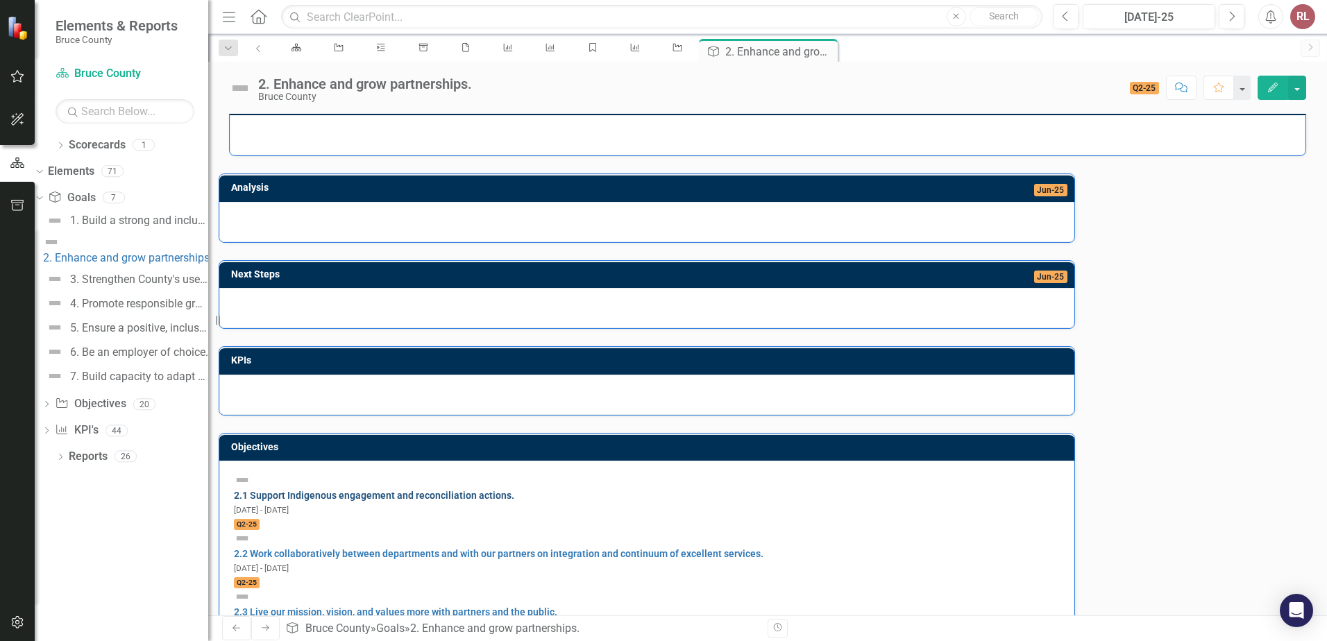
click at [380, 490] on link "2.1 Support Indigenous engagement and reconciliation actions." at bounding box center [374, 495] width 280 height 11
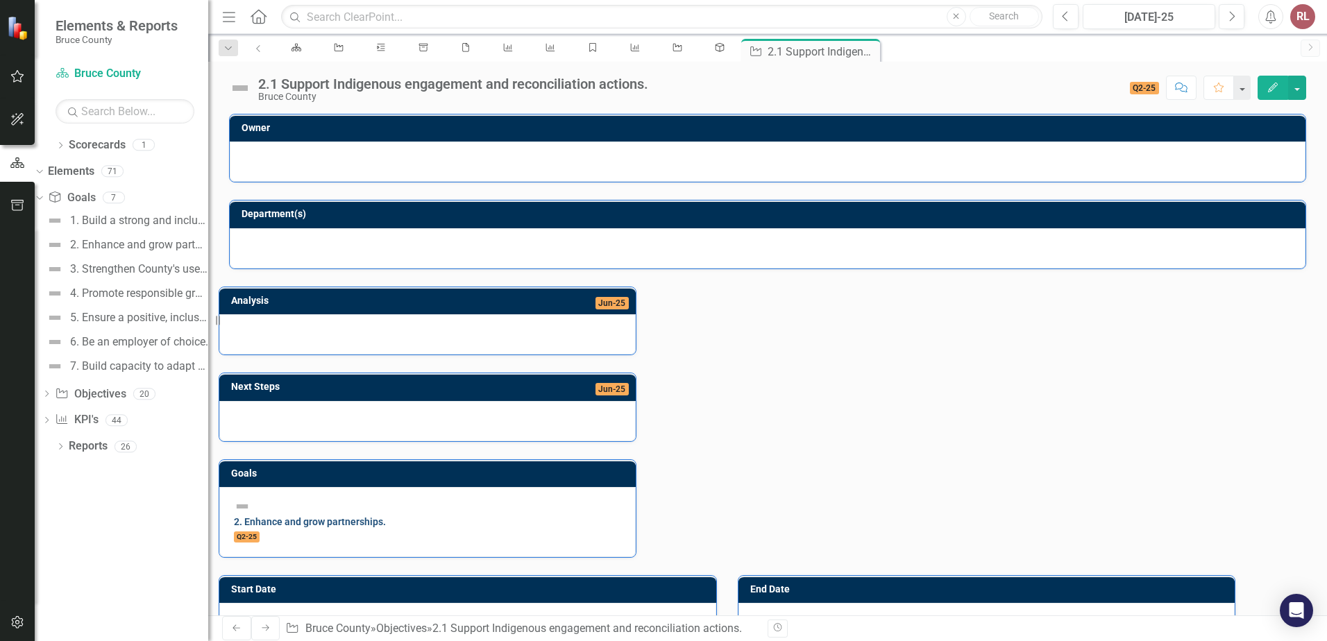
click at [334, 516] on link "2. Enhance and grow partnerships." at bounding box center [310, 521] width 152 height 11
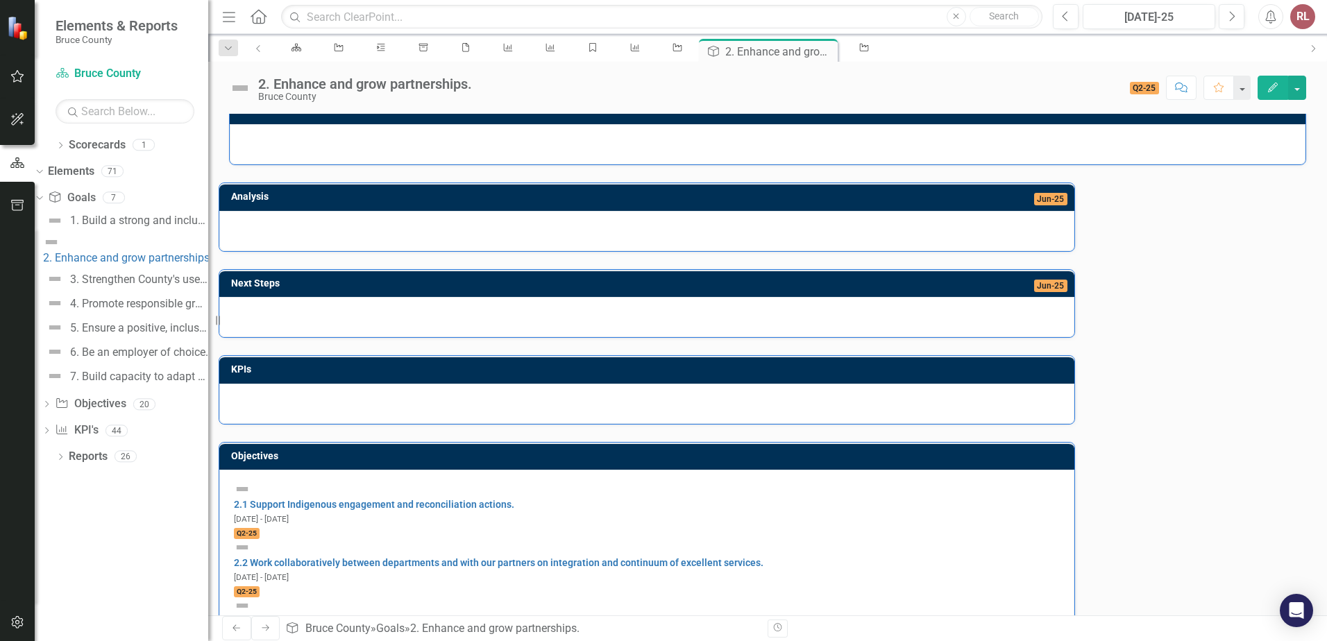
scroll to position [26, 0]
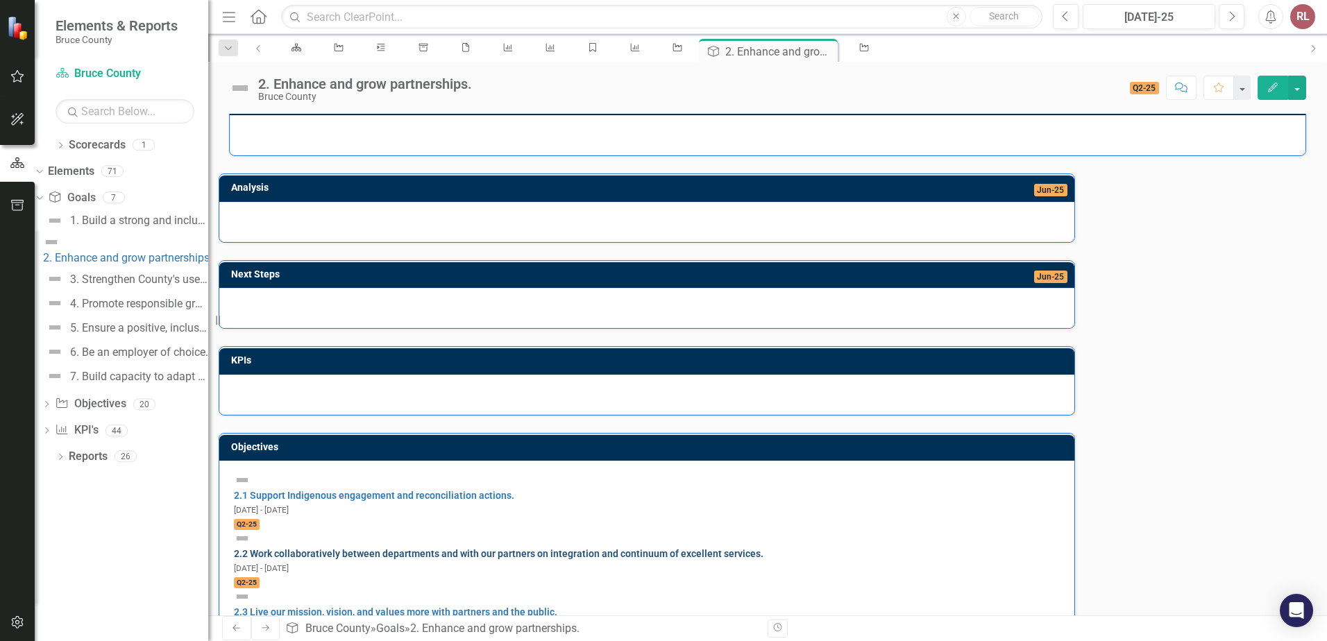
click at [406, 548] on link "2.2 Work collaboratively between departments and with our partners on integrati…" at bounding box center [498, 553] width 529 height 11
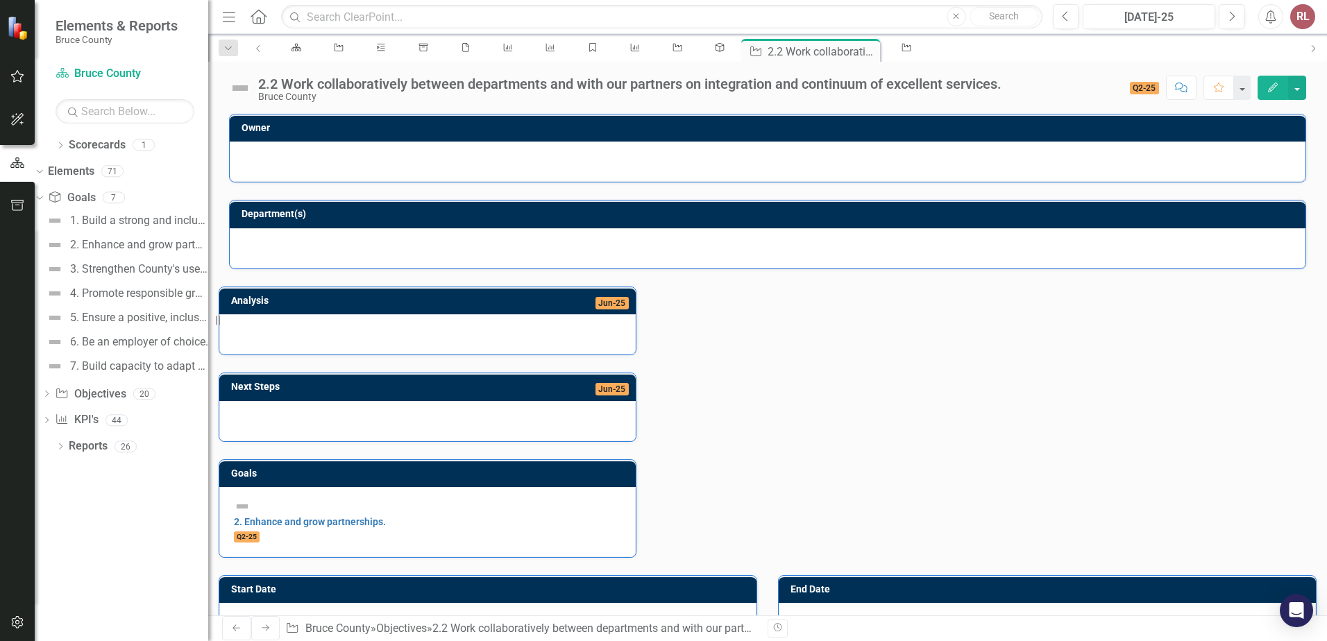
scroll to position [347, 0]
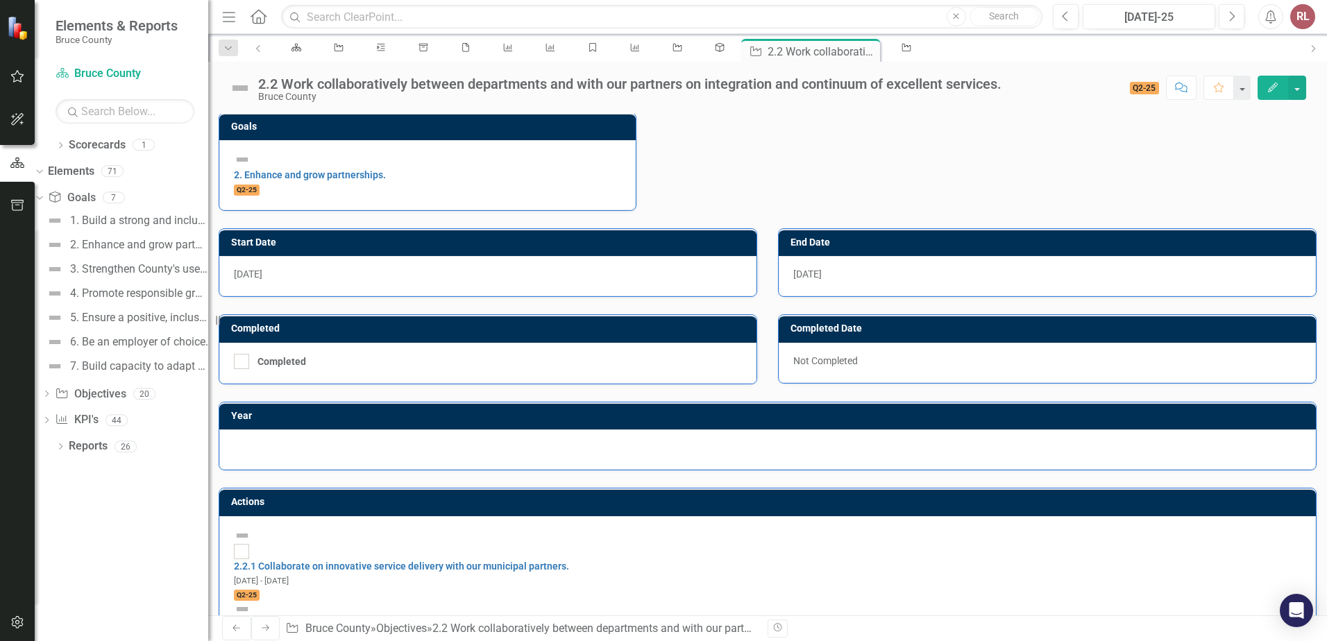
click at [42, 197] on icon "Dropdown" at bounding box center [38, 197] width 8 height 10
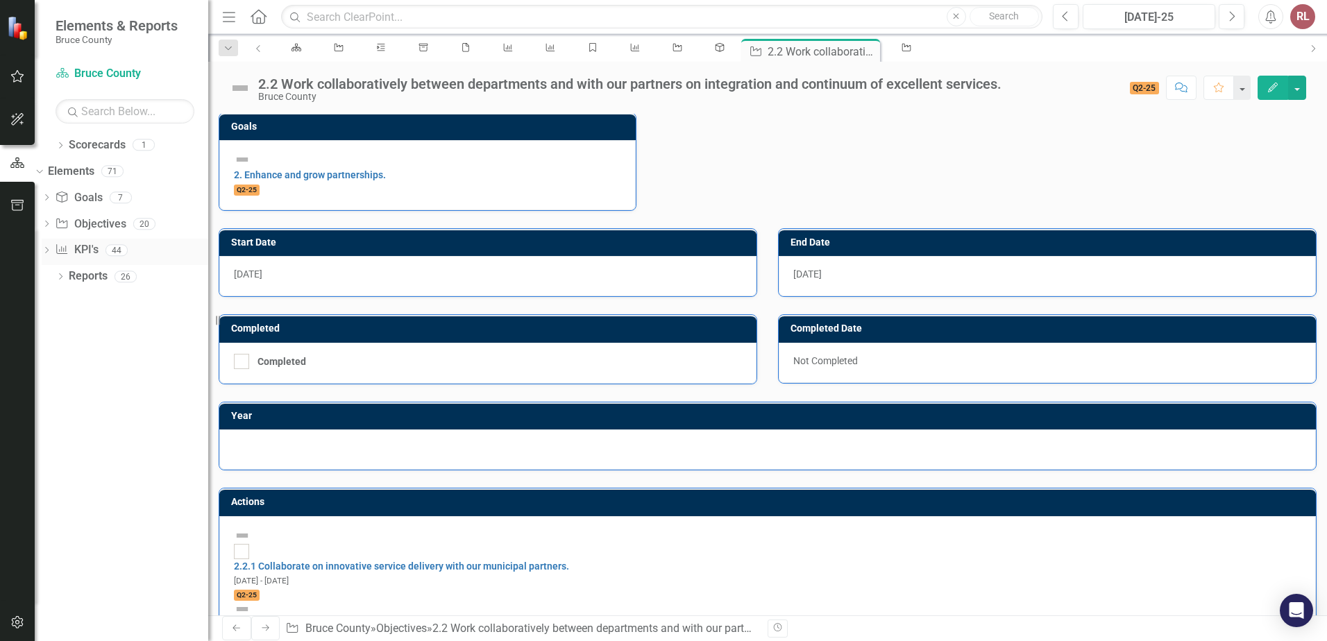
click at [51, 250] on icon "Dropdown" at bounding box center [47, 252] width 10 height 8
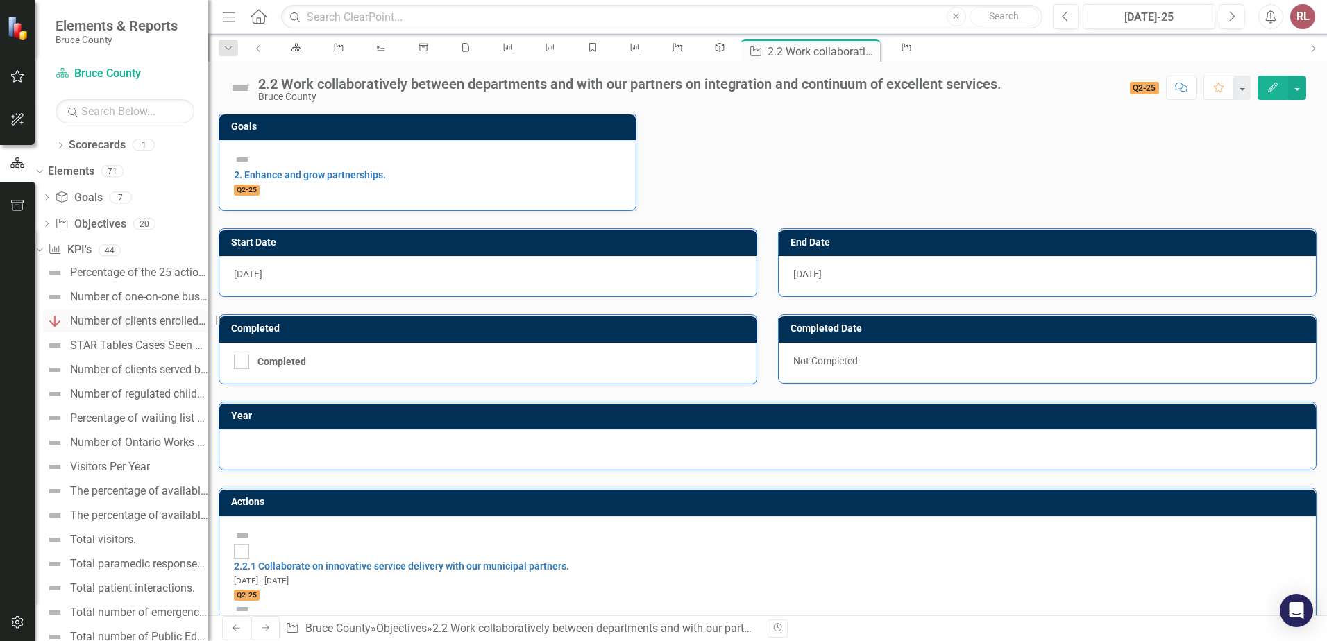
scroll to position [69, 0]
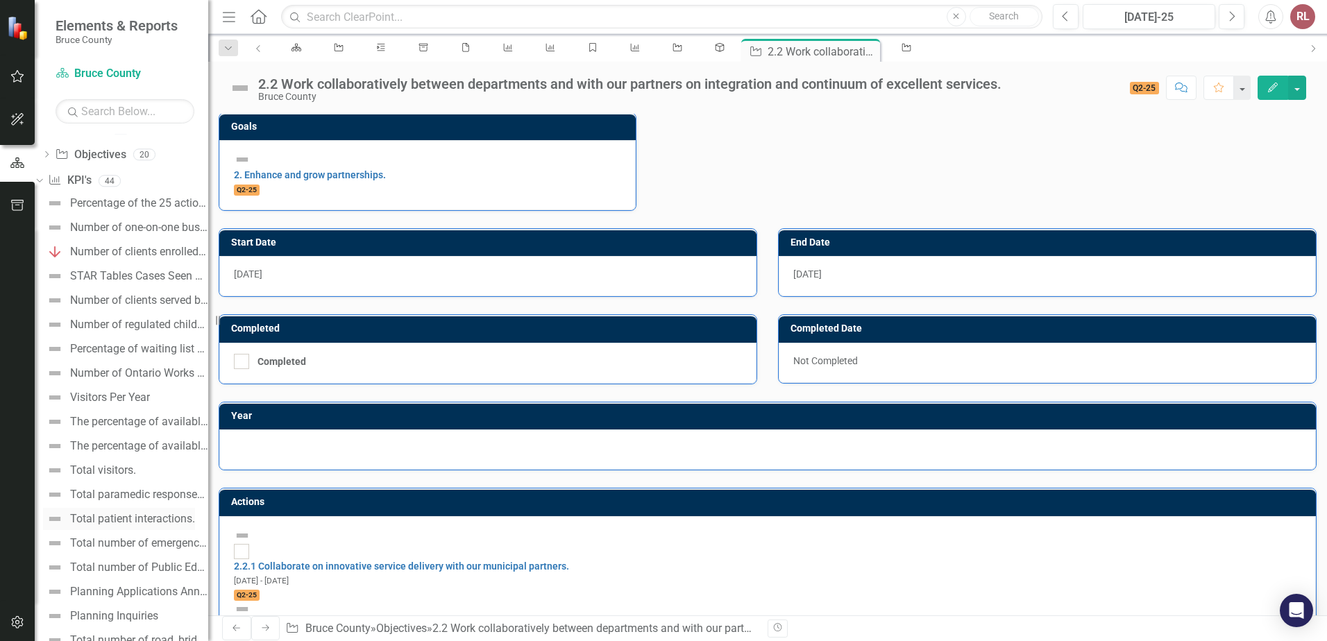
click at [131, 520] on div "Total patient interactions." at bounding box center [132, 519] width 125 height 12
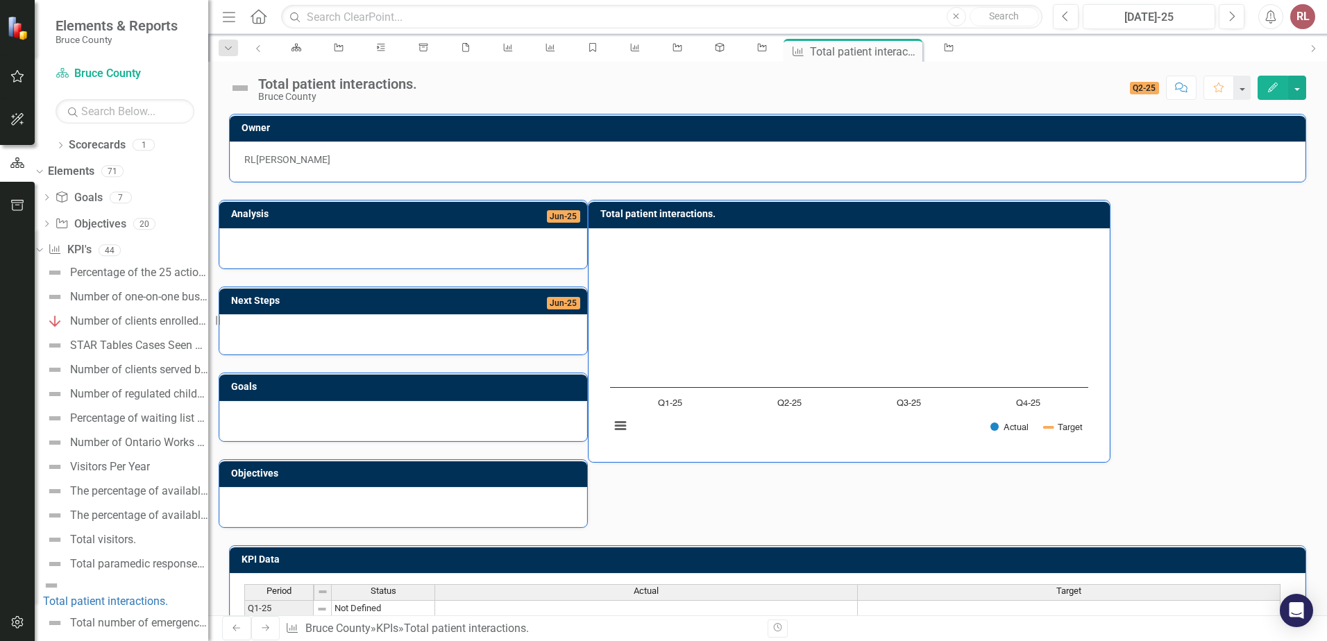
click at [581, 220] on span "Jun-25" at bounding box center [564, 216] width 34 height 12
click at [587, 250] on div at bounding box center [403, 248] width 368 height 40
click at [394, 245] on div at bounding box center [403, 248] width 368 height 40
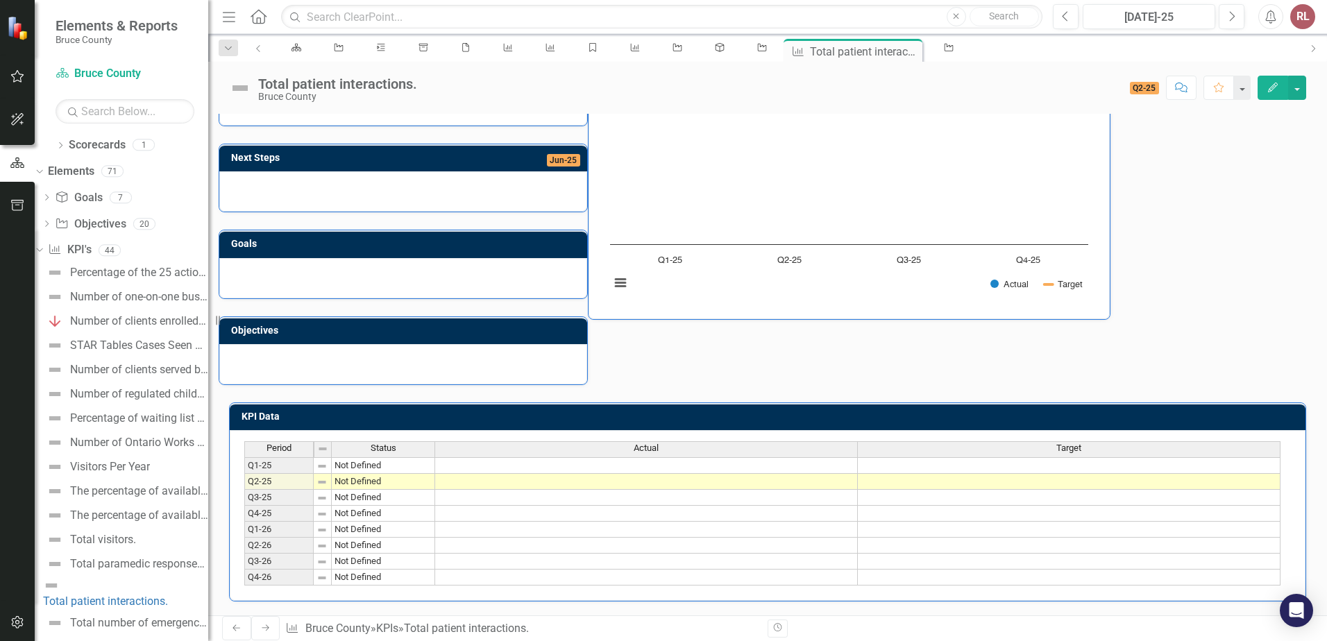
scroll to position [154, 0]
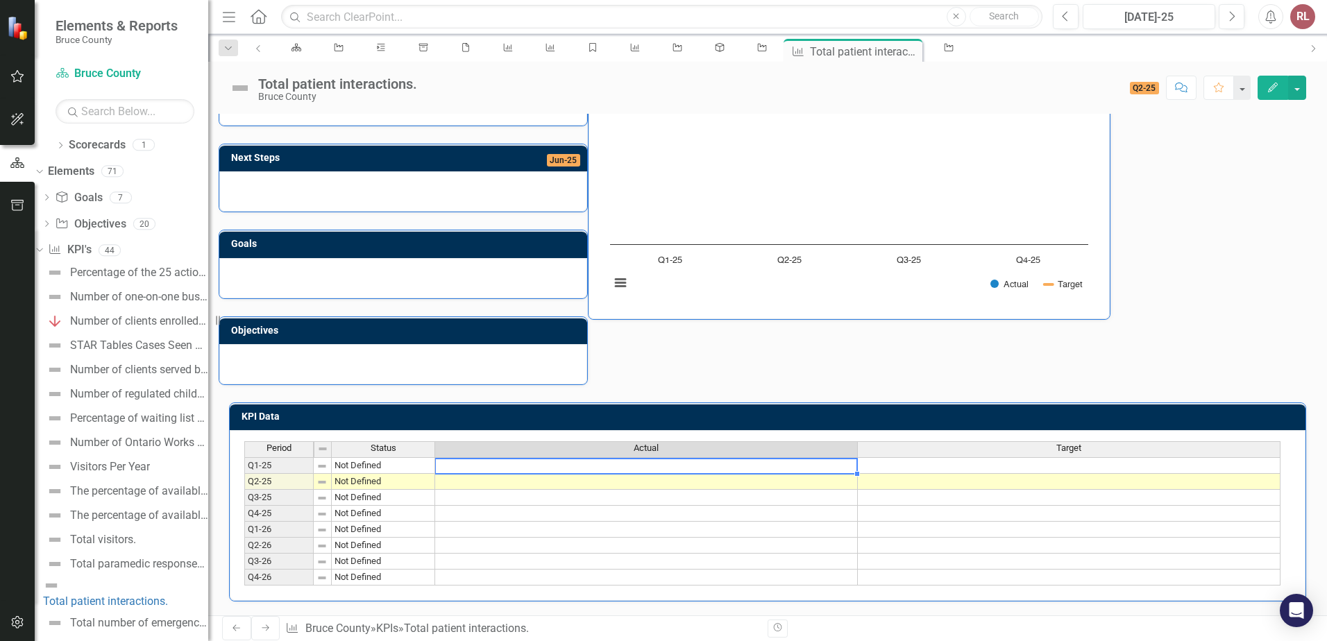
click at [523, 462] on td at bounding box center [646, 465] width 423 height 17
click at [1003, 454] on div "Period Status Actual Target" at bounding box center [762, 450] width 1036 height 19
click at [1005, 460] on td at bounding box center [1069, 465] width 423 height 17
click at [482, 461] on td at bounding box center [646, 465] width 423 height 17
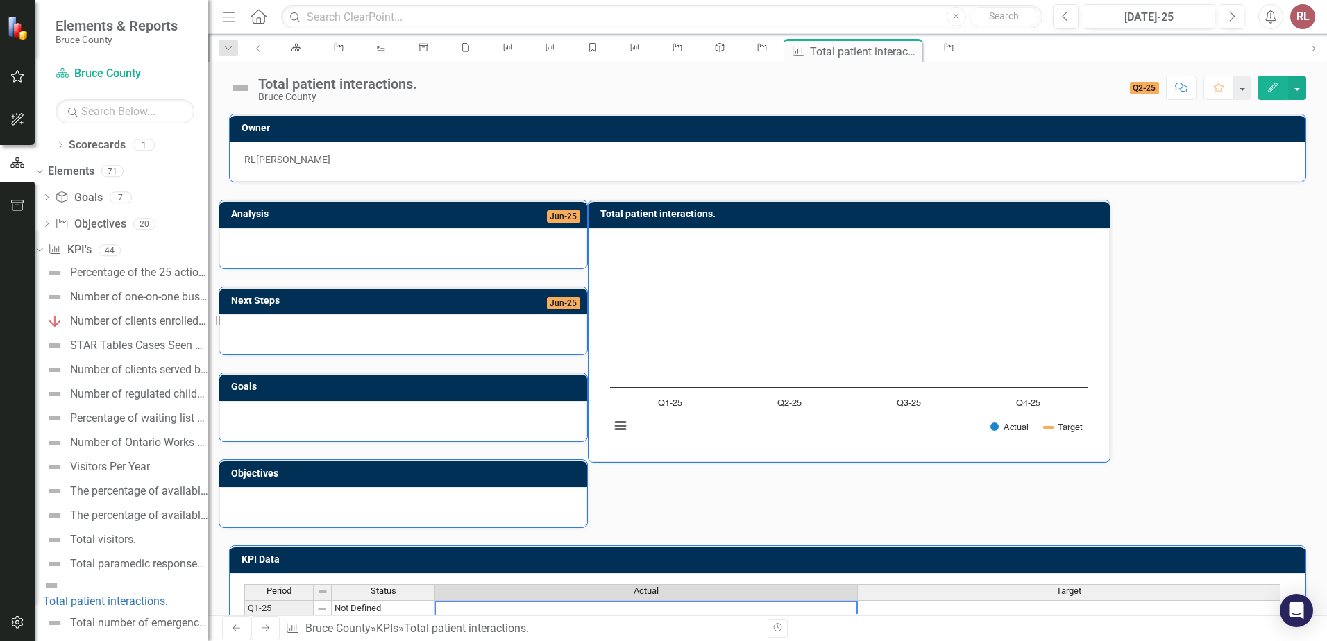
click at [587, 244] on div at bounding box center [403, 248] width 368 height 40
click at [587, 245] on div at bounding box center [403, 248] width 368 height 40
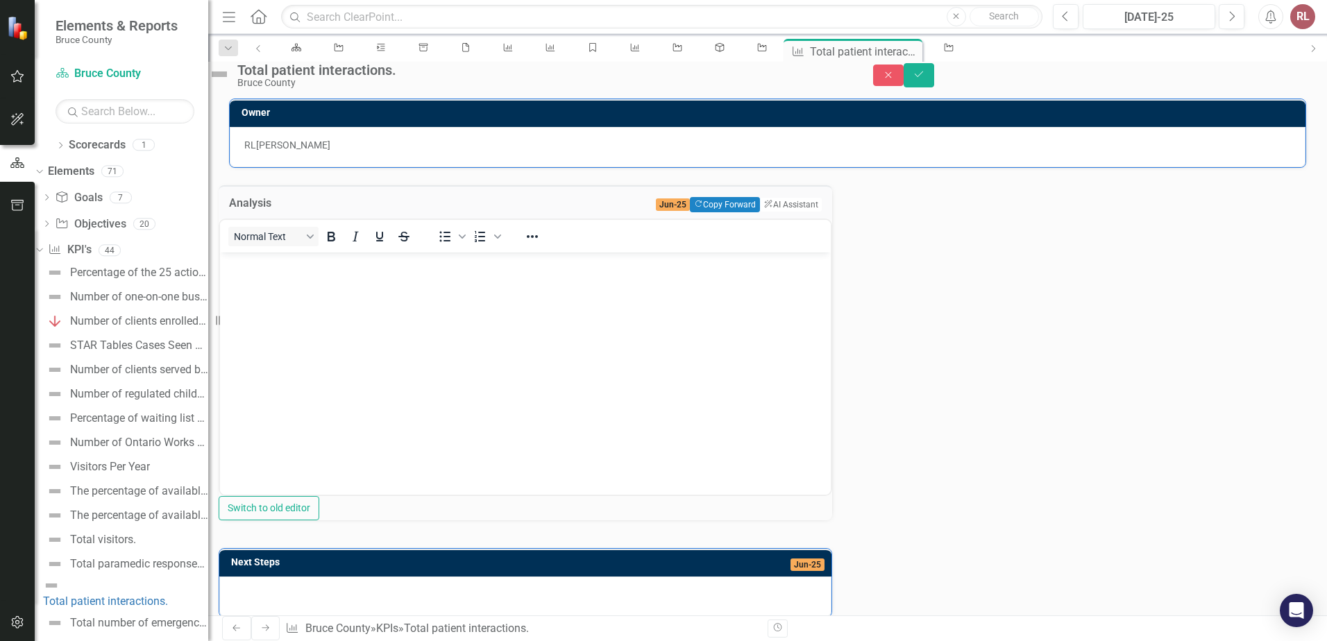
click at [656, 211] on span "Jun-25" at bounding box center [673, 204] width 34 height 12
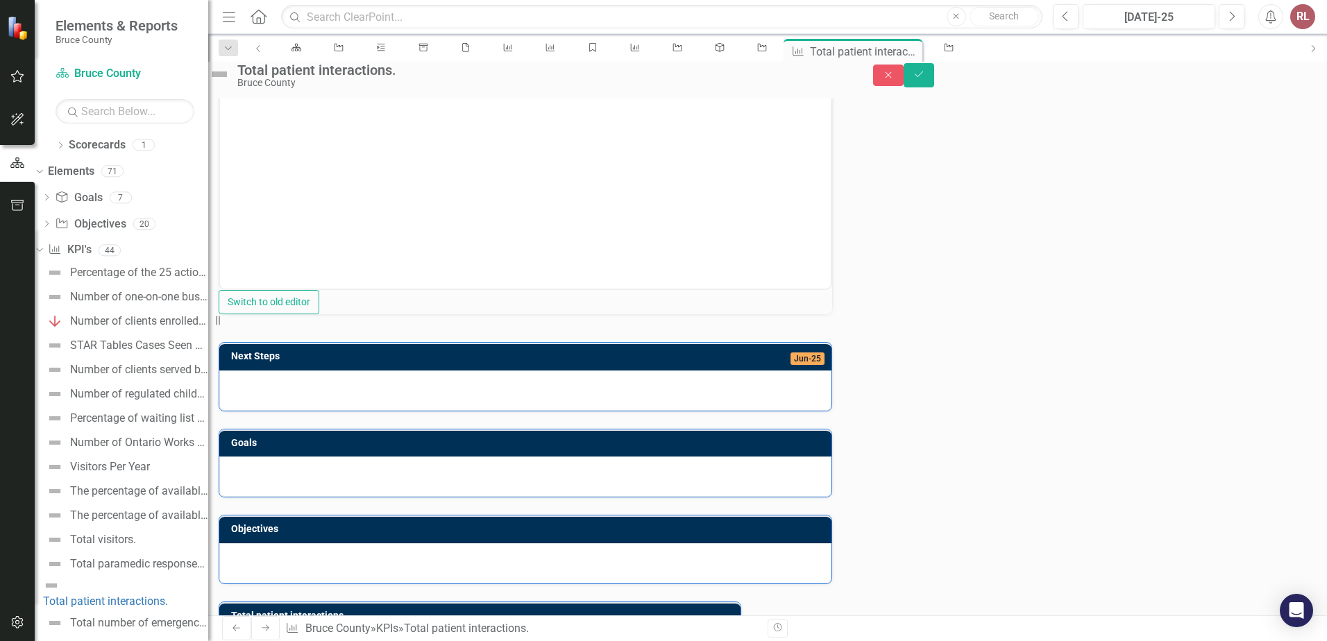
scroll to position [208, 0]
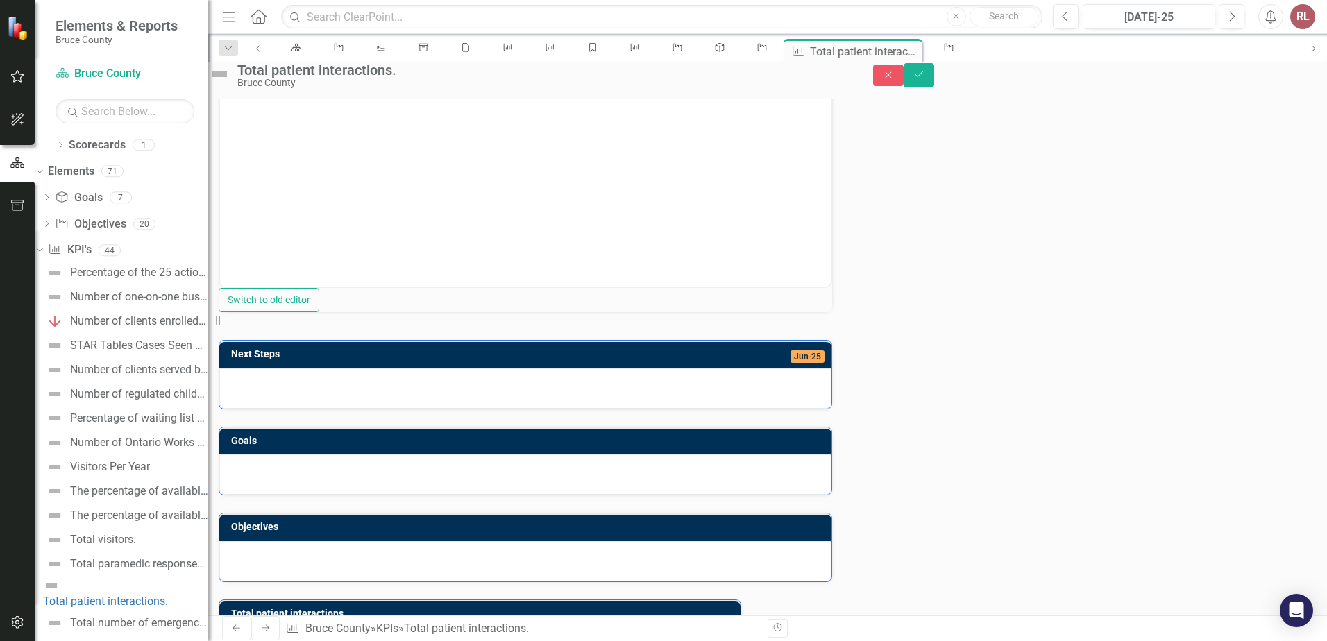
click at [387, 409] on div at bounding box center [525, 388] width 612 height 40
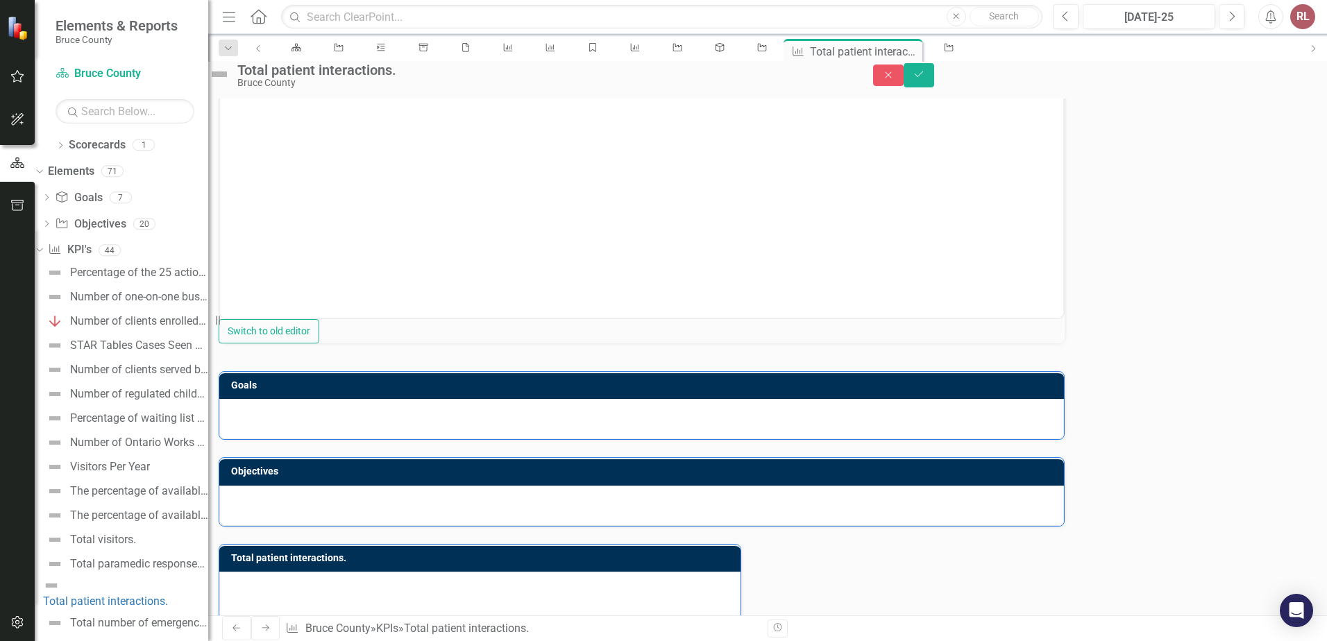
scroll to position [555, 0]
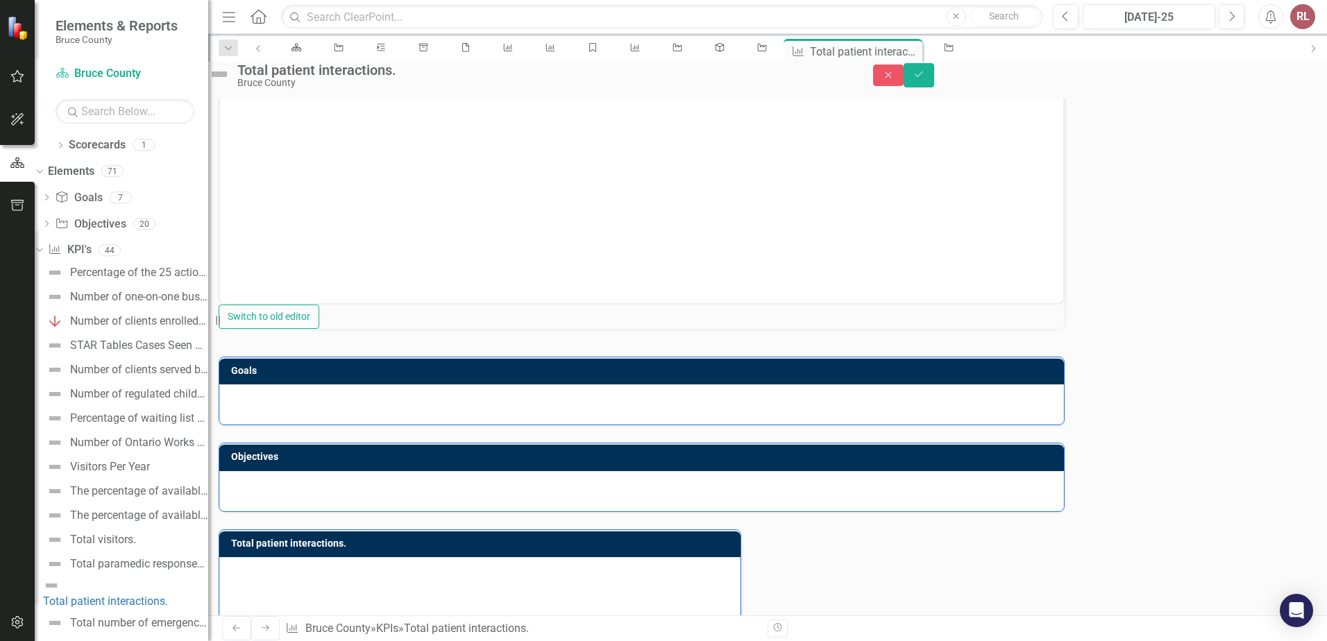
click at [380, 425] on div at bounding box center [641, 404] width 844 height 40
click at [379, 425] on div at bounding box center [641, 404] width 844 height 40
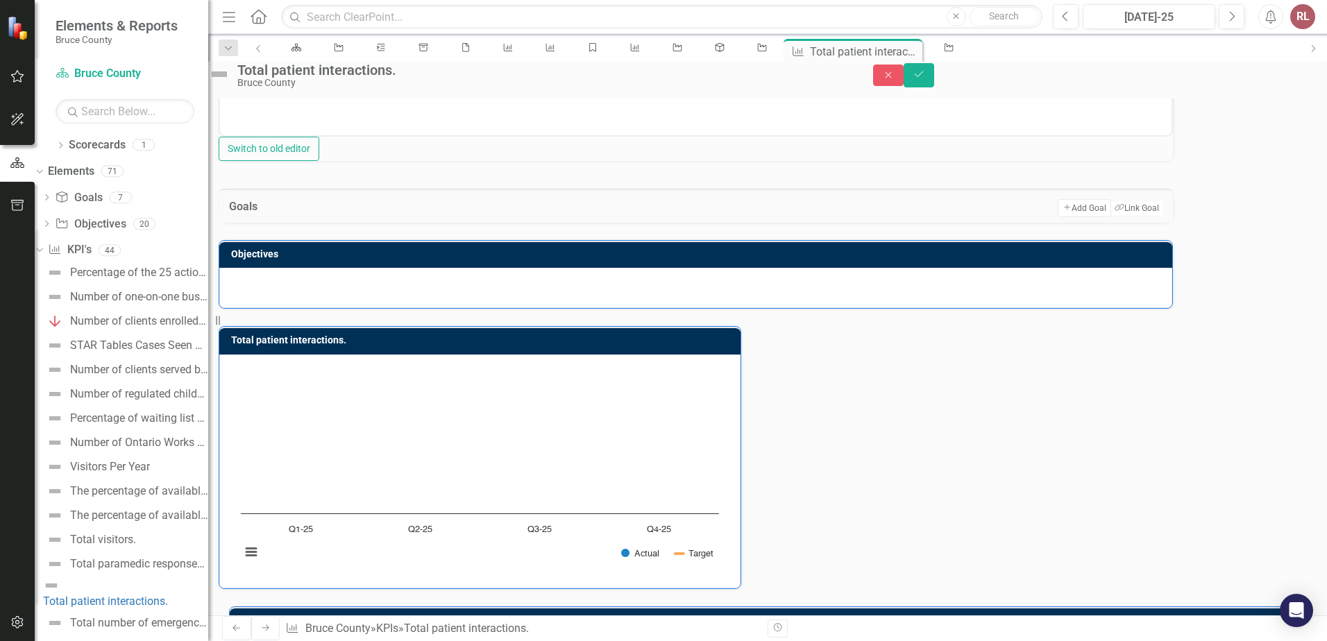
scroll to position [777, 0]
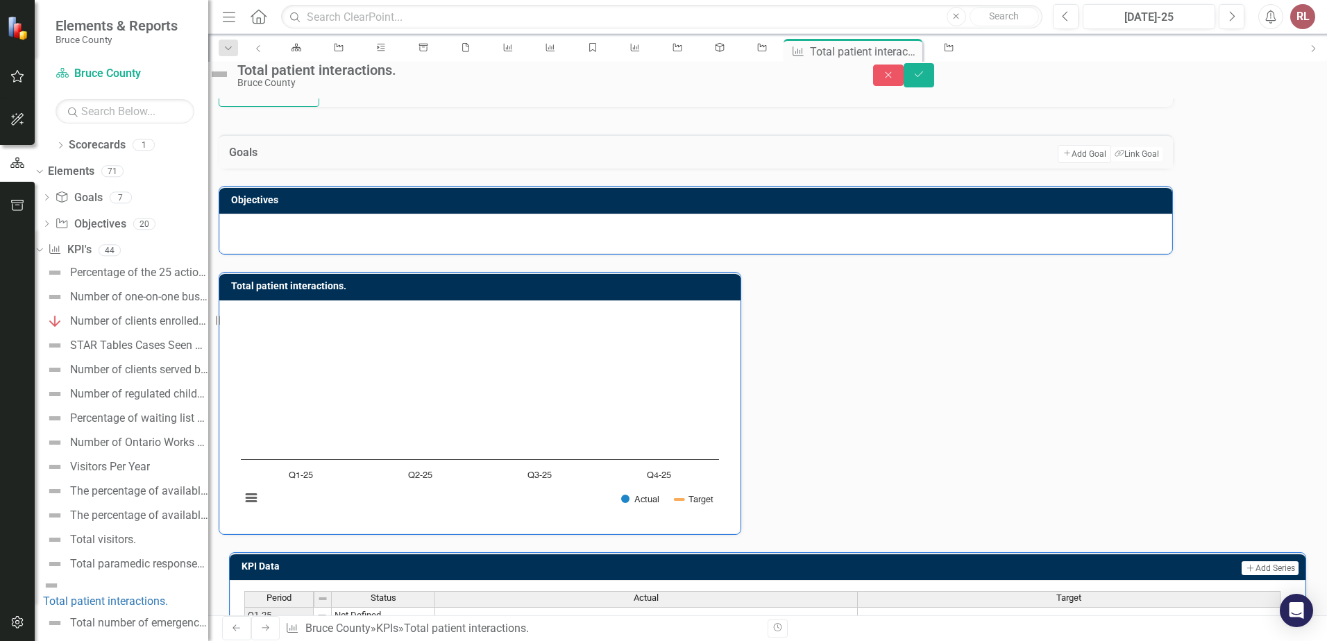
click at [430, 254] on div at bounding box center [695, 234] width 953 height 40
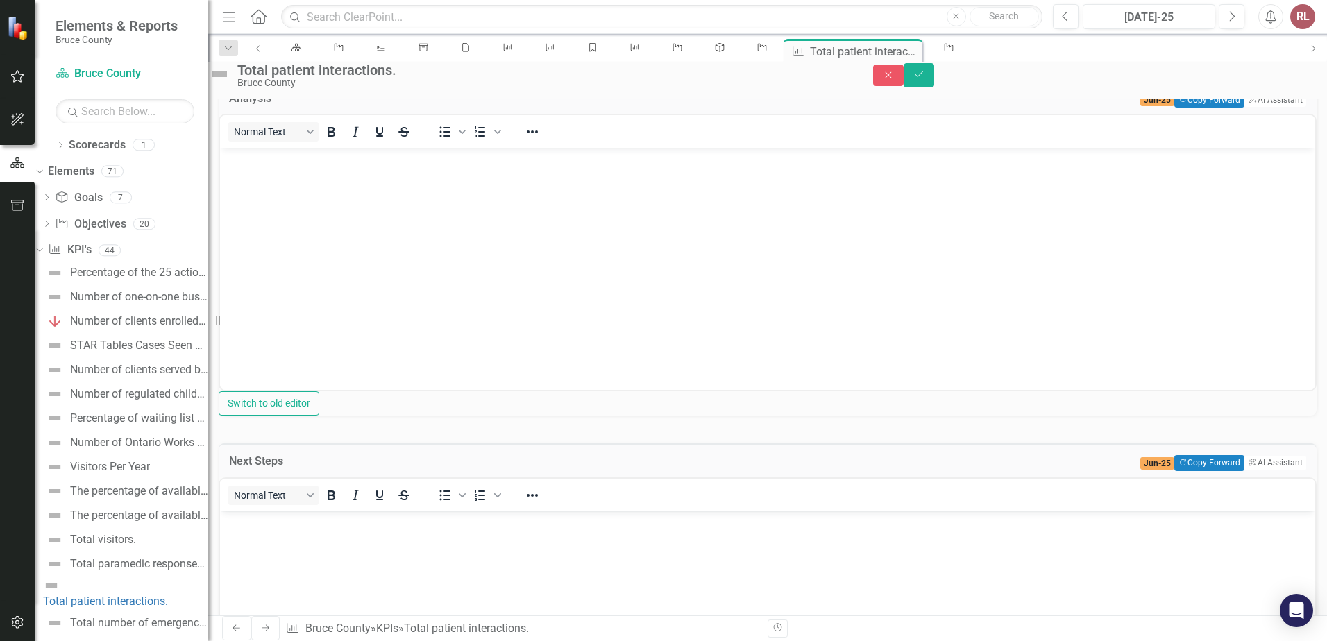
scroll to position [0, 0]
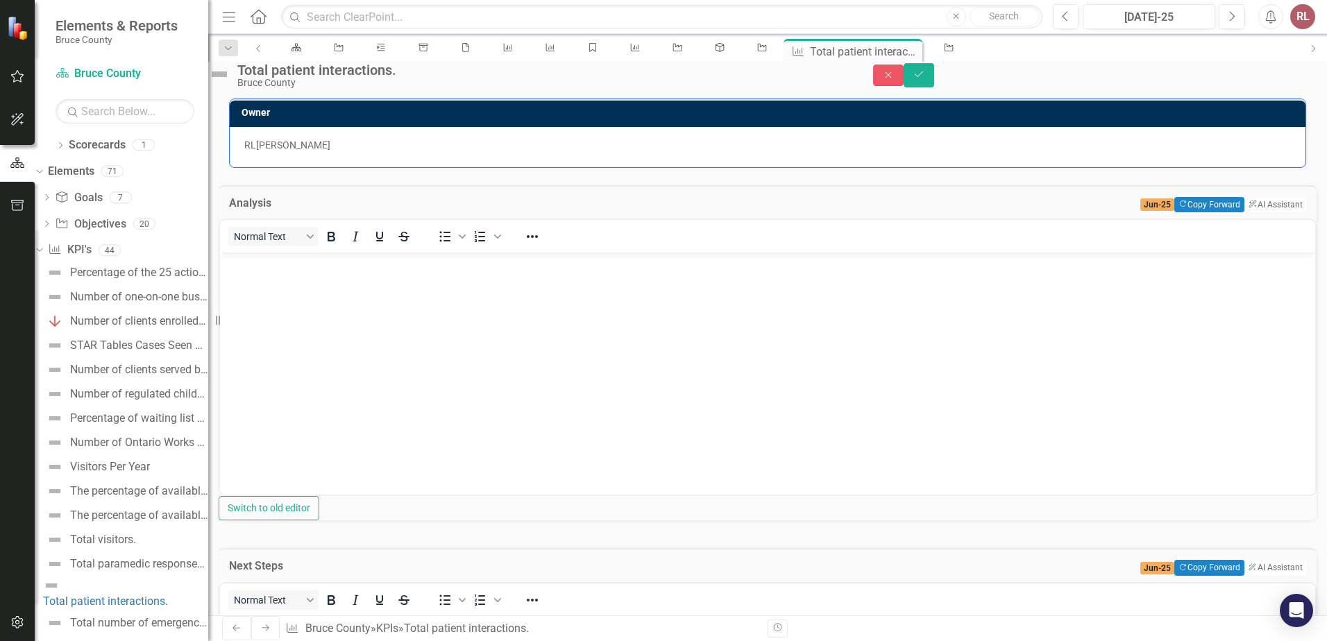
click at [290, 303] on body "Rich Text Area. Press ALT-0 for help." at bounding box center [767, 357] width 1095 height 208
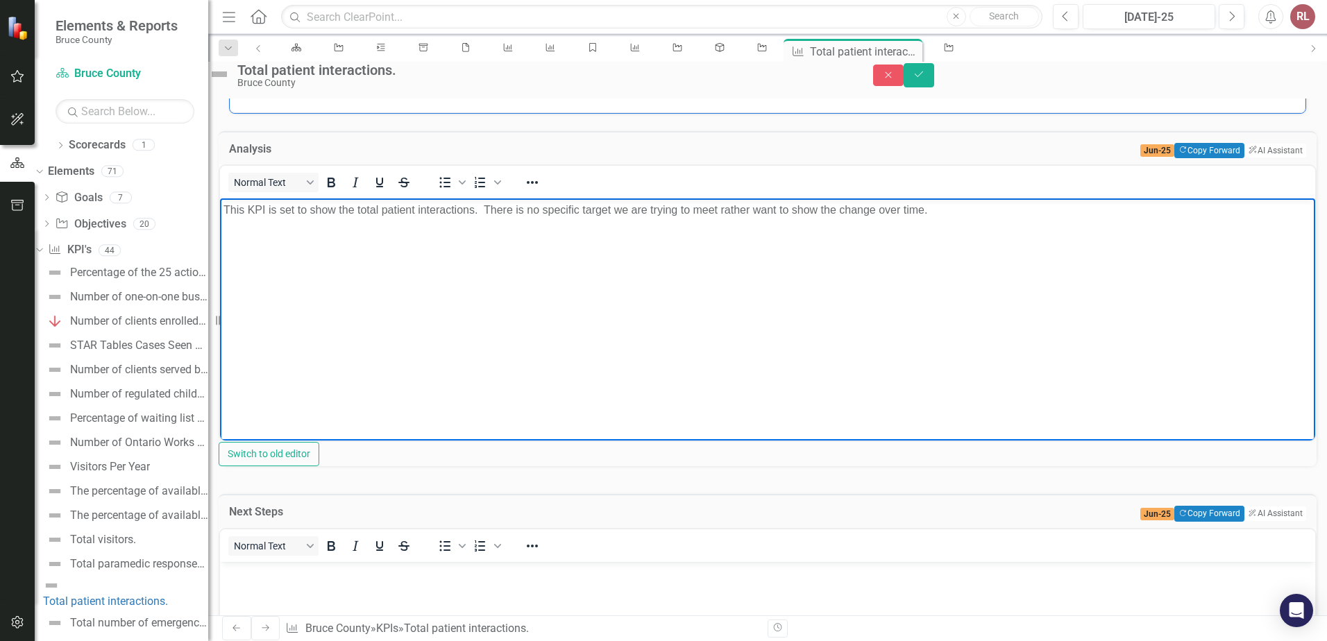
scroll to position [208, 0]
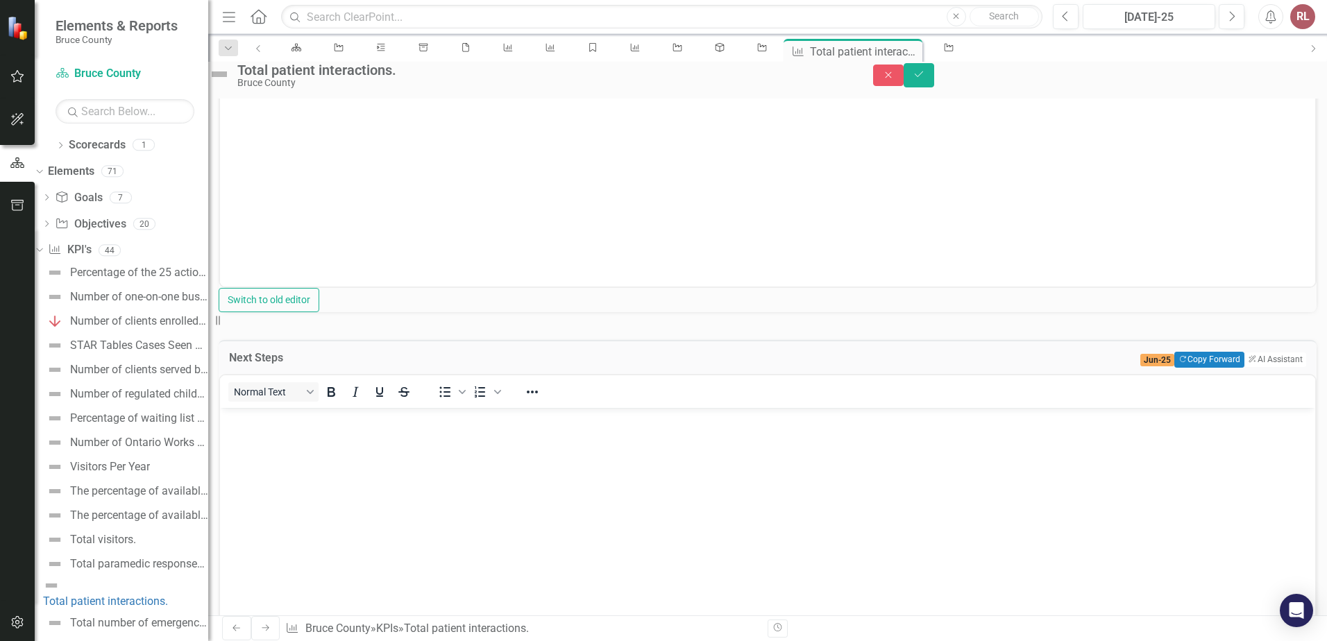
click at [924, 487] on div "Analysis Jun-25 Copy Forward Copy Forward ClearPoint AI AI Assistant Normal Tex…" at bounding box center [768, 515] width 1098 height 1110
click at [343, 481] on body "Rich Text Area. Press ALT-0 for help." at bounding box center [767, 511] width 1095 height 208
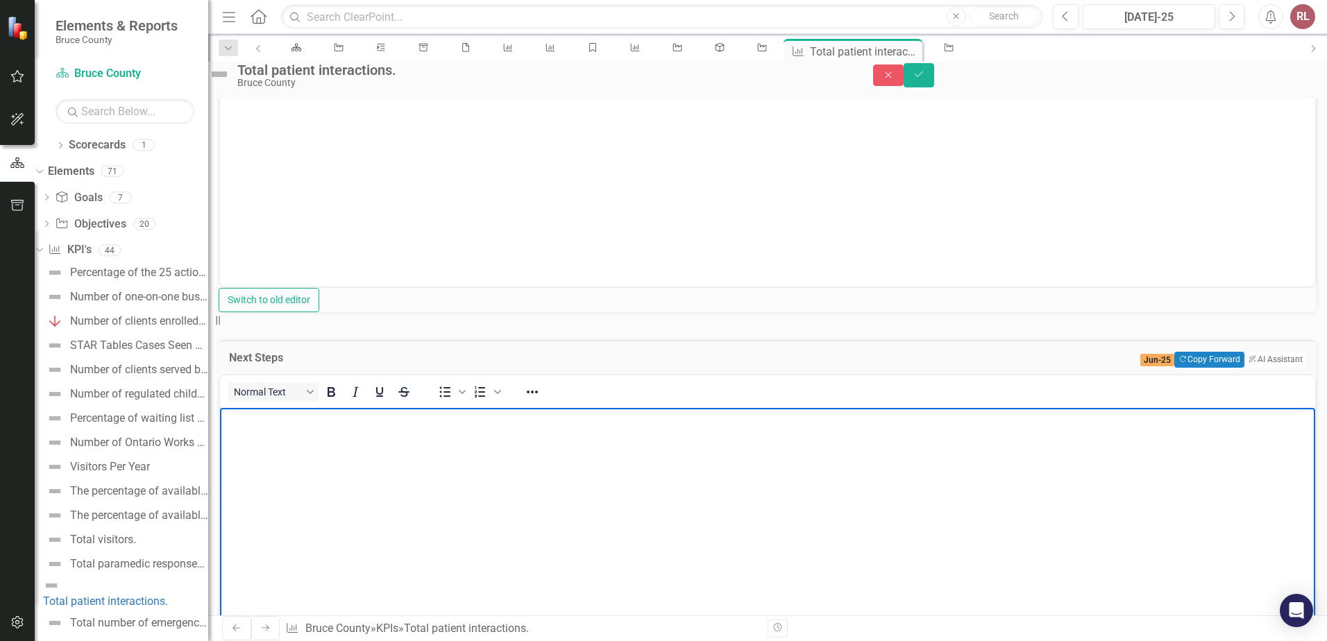
scroll to position [783, 0]
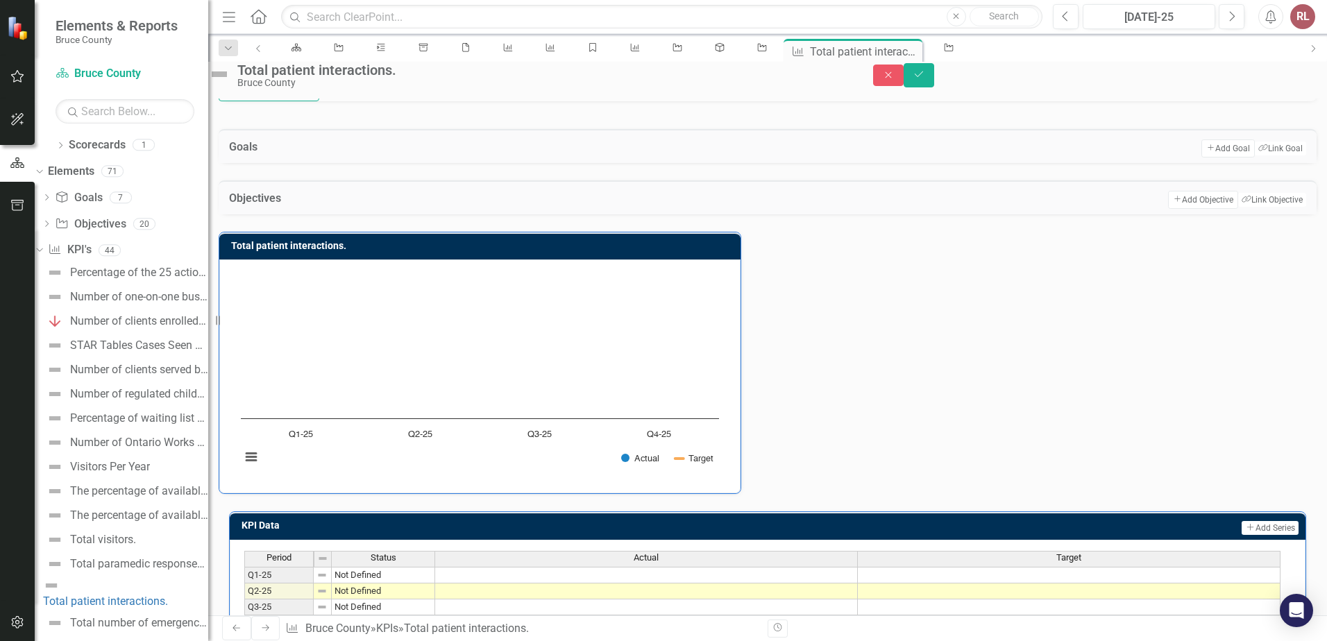
drag, startPoint x: 860, startPoint y: 218, endPoint x: 829, endPoint y: 203, distance: 34.5
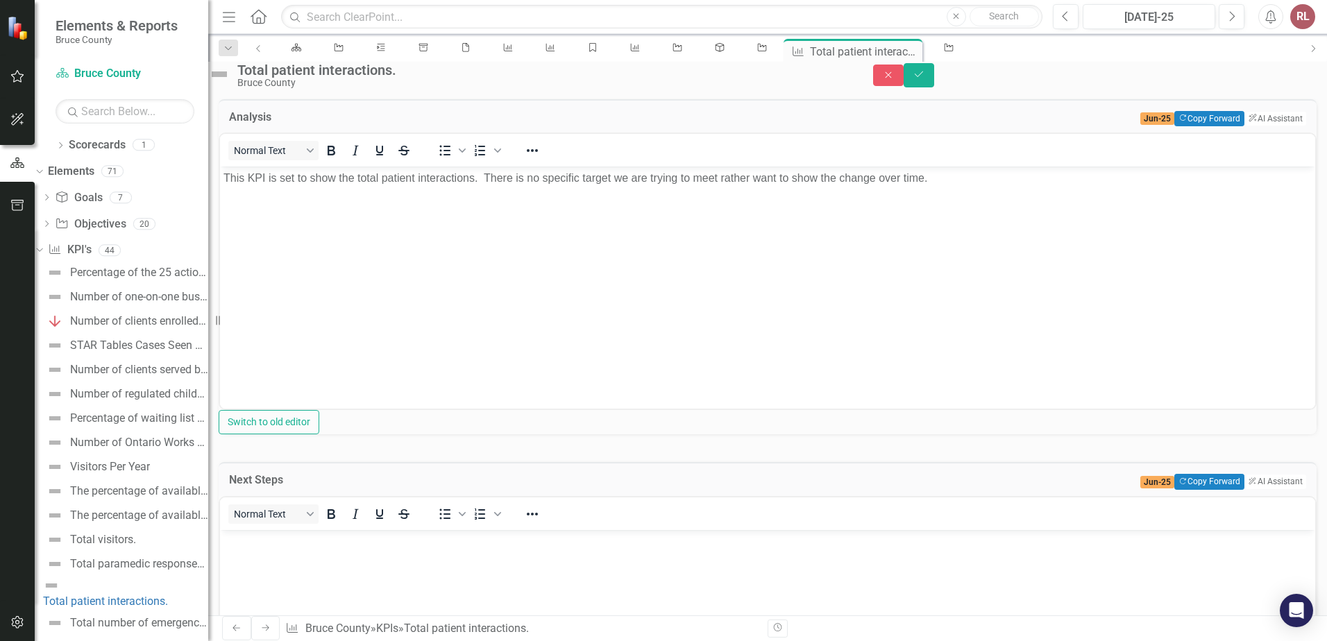
scroll to position [0, 0]
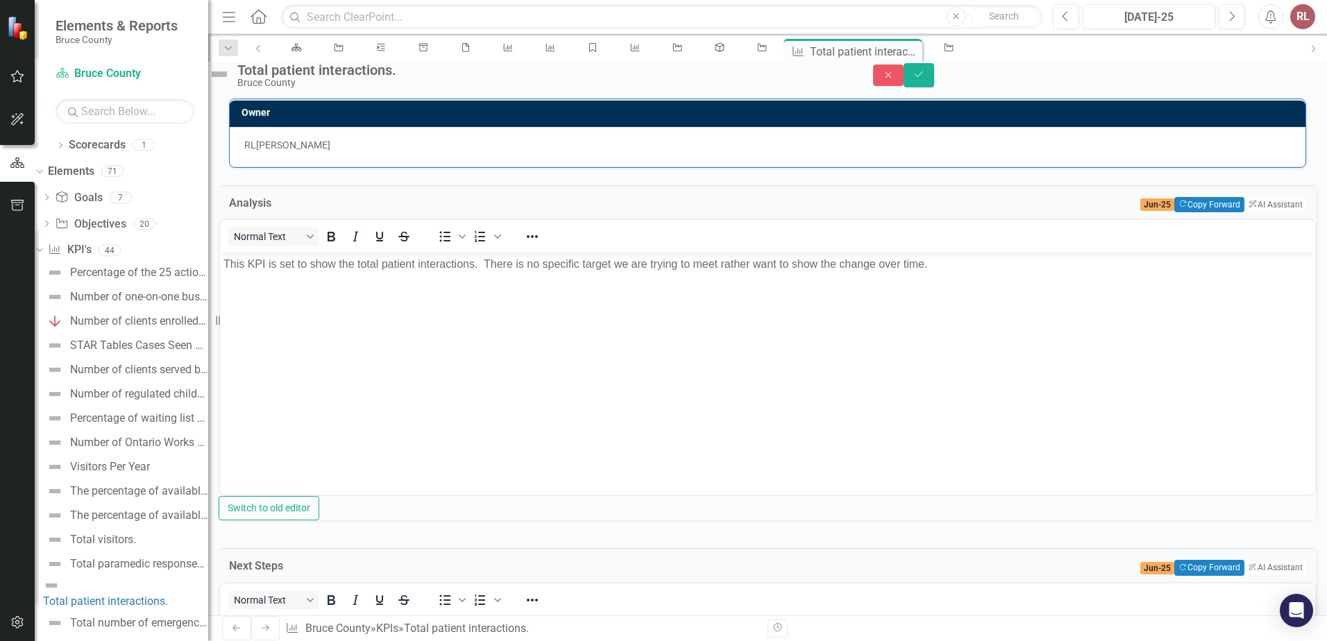
click at [389, 388] on body "This KPI is set to show the total patient interactions. There is no specific ta…" at bounding box center [767, 357] width 1095 height 208
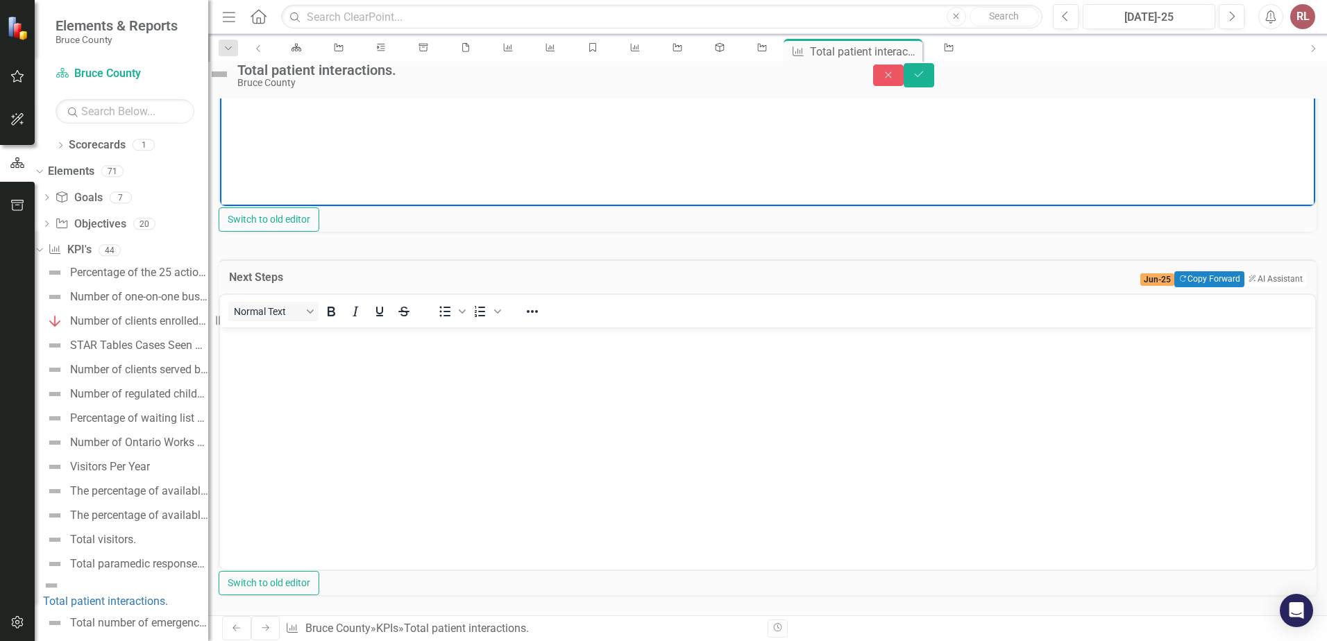
scroll to position [416, 0]
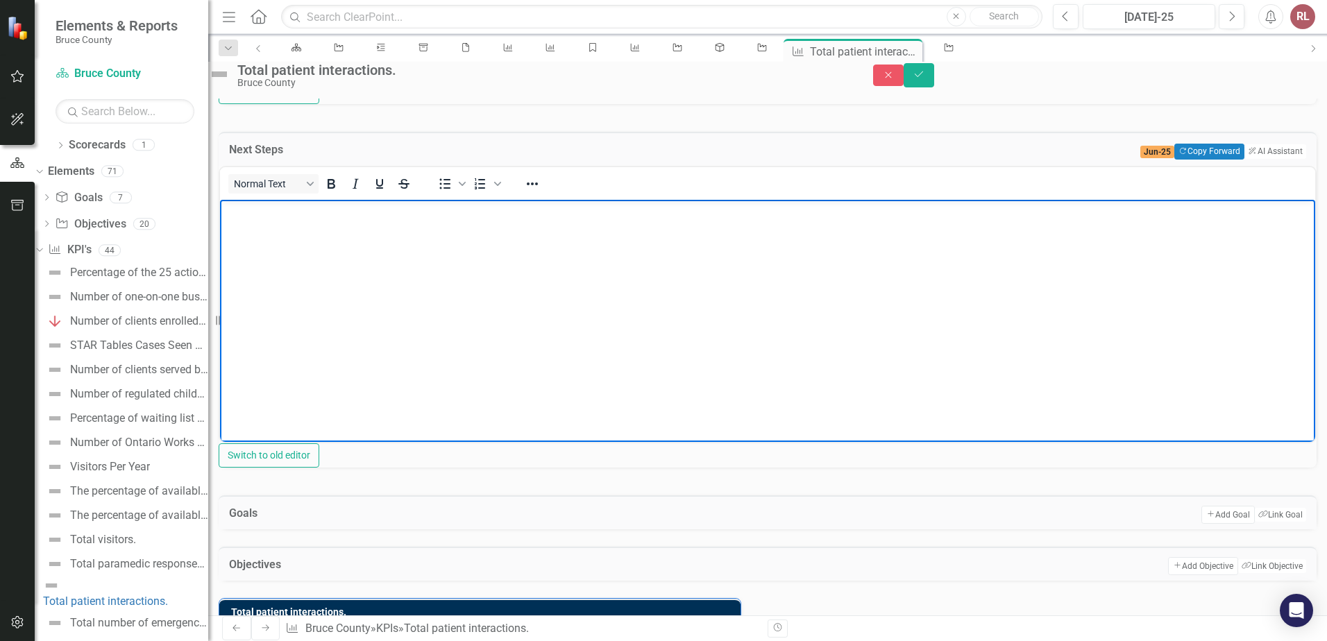
click at [339, 309] on body "Rich Text Area. Press ALT-0 for help." at bounding box center [767, 303] width 1095 height 208
click at [264, 232] on body "Rich Text Area. Press ALT-0 for help." at bounding box center [767, 303] width 1095 height 208
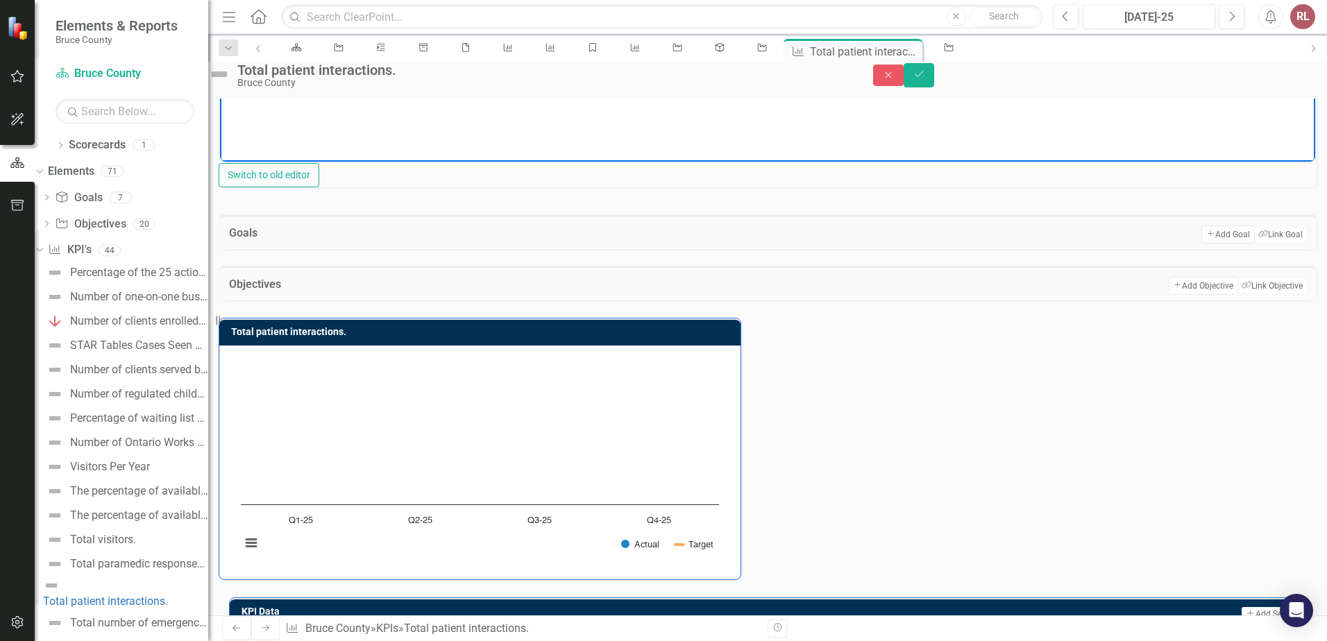
scroll to position [783, 0]
